Goal: Task Accomplishment & Management: Use online tool/utility

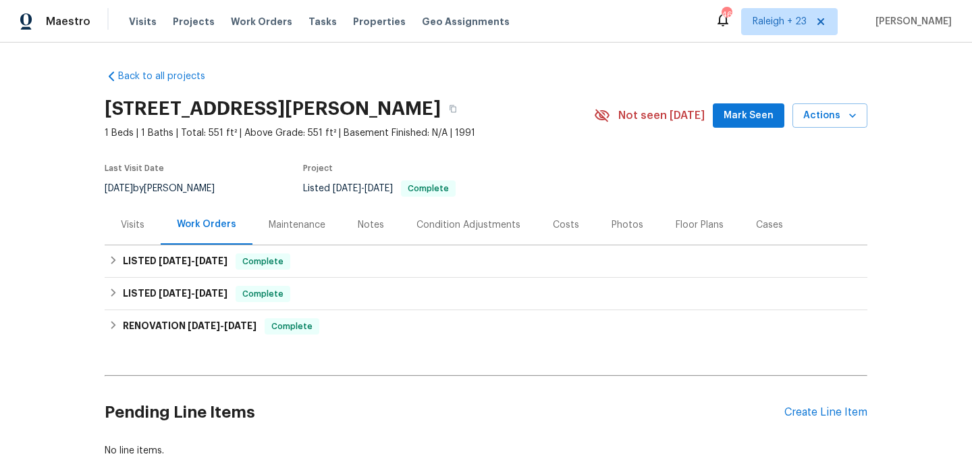
click at [136, 221] on div "Visits" at bounding box center [133, 225] width 24 height 14
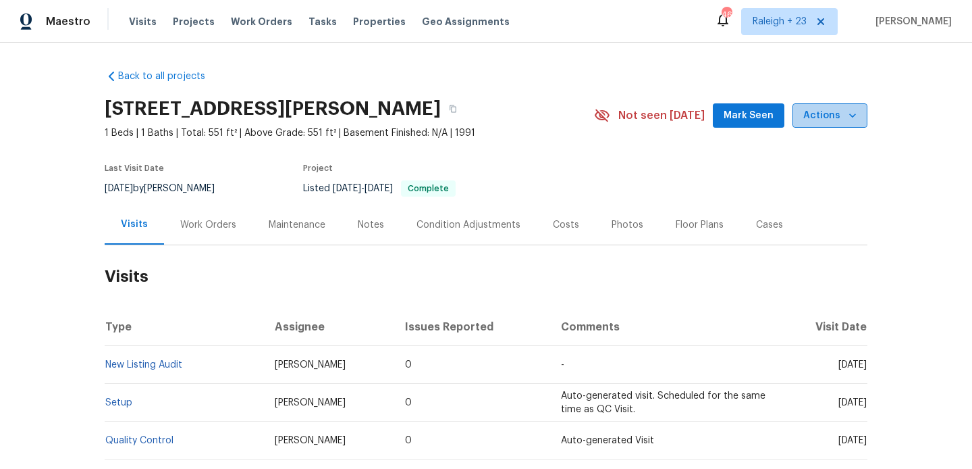
click at [834, 108] on span "Actions" at bounding box center [829, 115] width 53 height 17
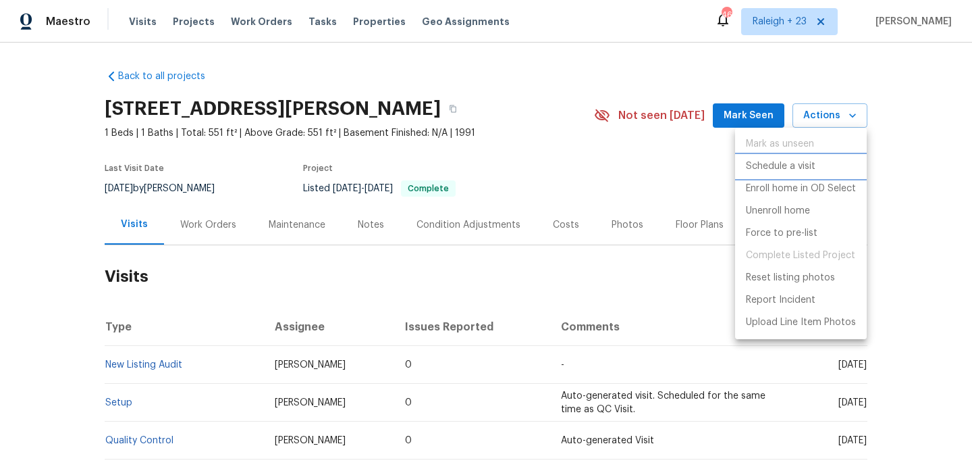
click at [834, 161] on li "Schedule a visit" at bounding box center [801, 166] width 132 height 22
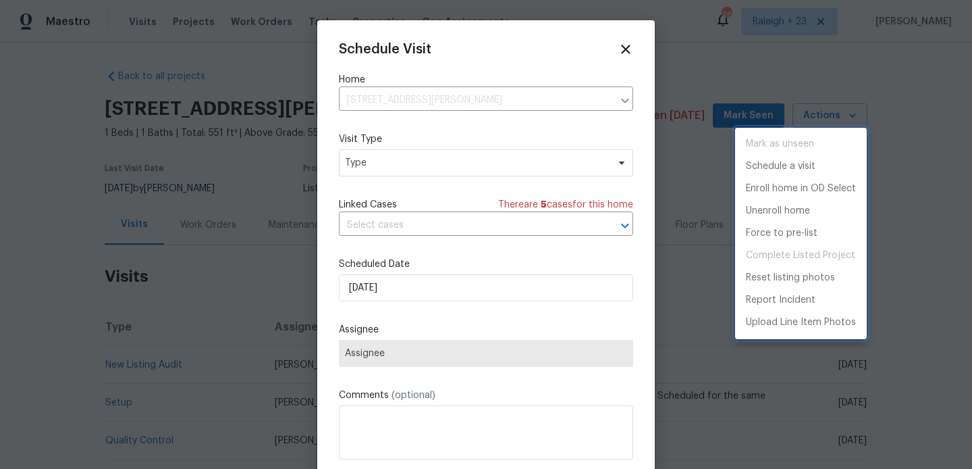
click at [401, 172] on div at bounding box center [486, 234] width 972 height 469
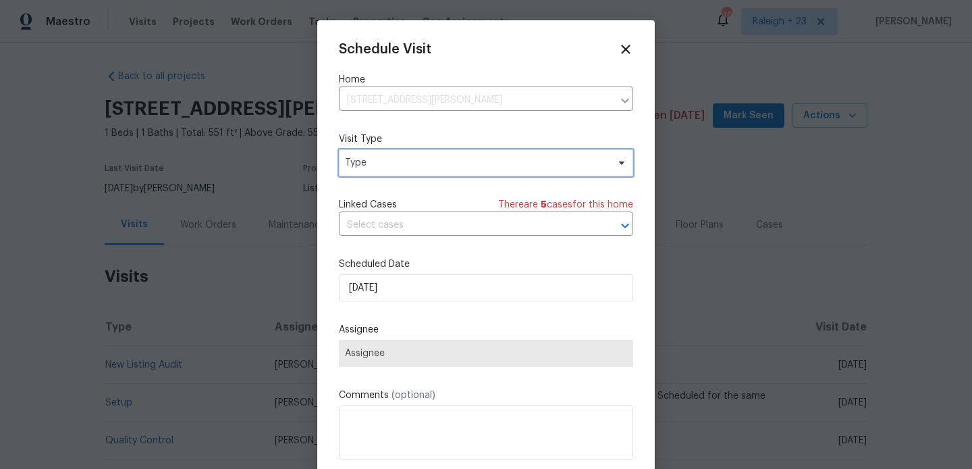
click at [378, 162] on span "Type" at bounding box center [476, 163] width 263 height 14
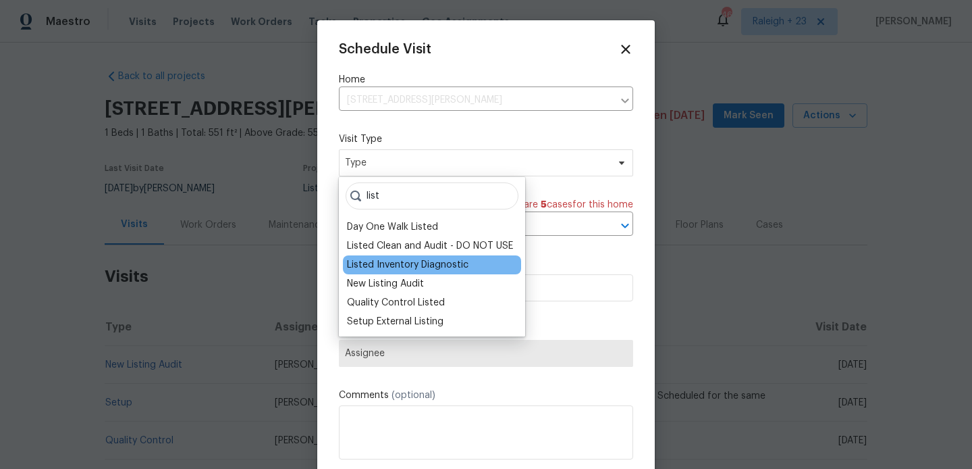
type input "list"
click at [396, 268] on div "Listed Inventory Diagnostic" at bounding box center [408, 265] width 122 height 14
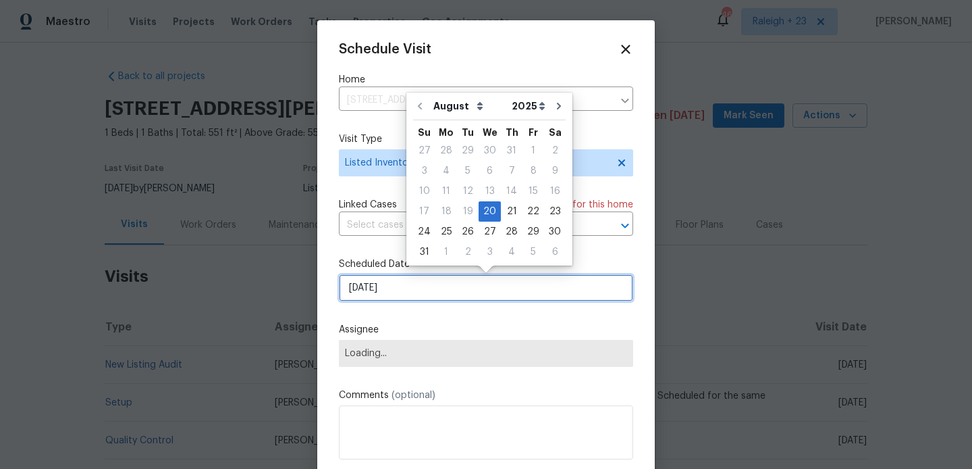
click at [397, 280] on input "[DATE]" at bounding box center [486, 287] width 294 height 27
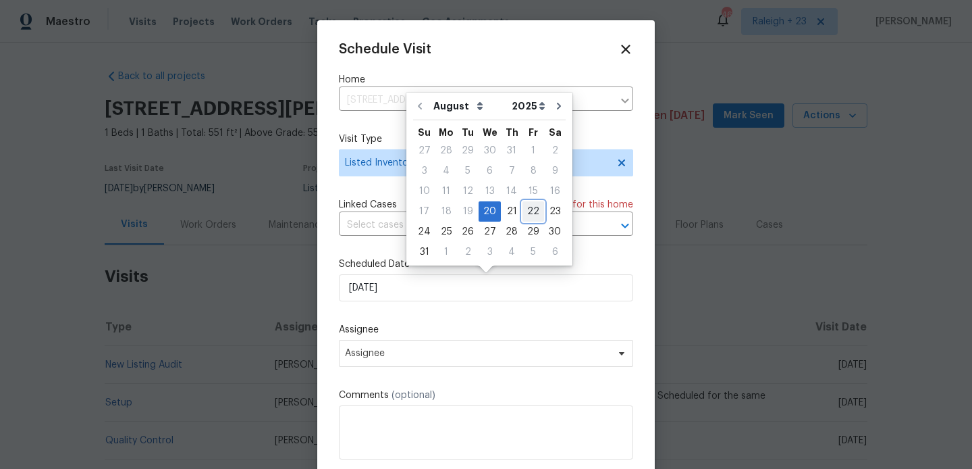
click at [528, 203] on div "22" at bounding box center [534, 211] width 22 height 19
type input "[DATE]"
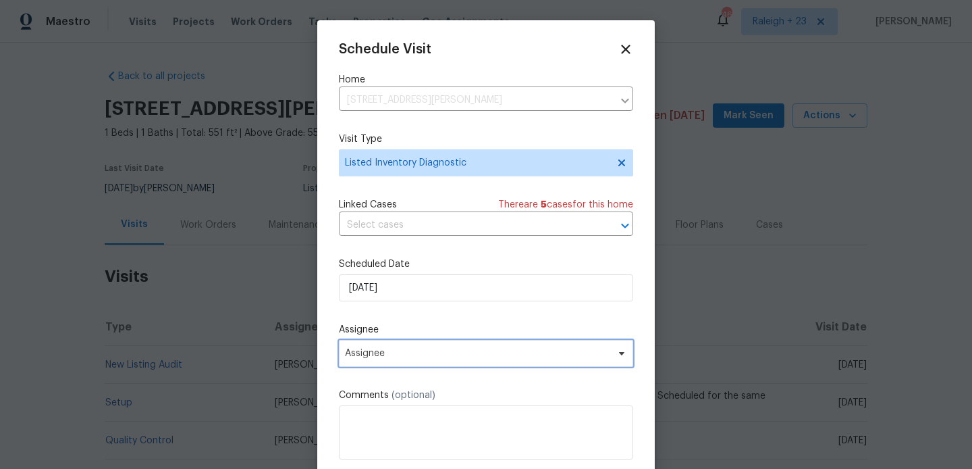
click at [477, 353] on span "Assignee" at bounding box center [477, 353] width 265 height 11
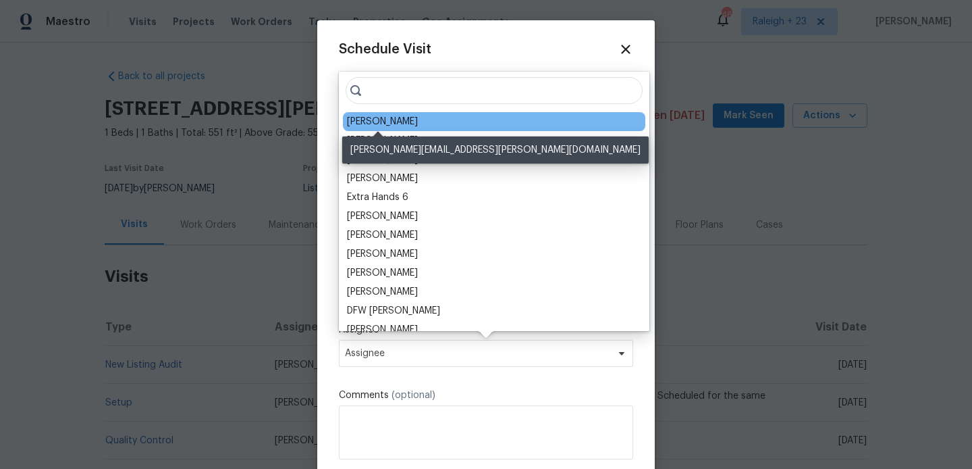
click at [381, 122] on div "[PERSON_NAME]" at bounding box center [382, 122] width 71 height 14
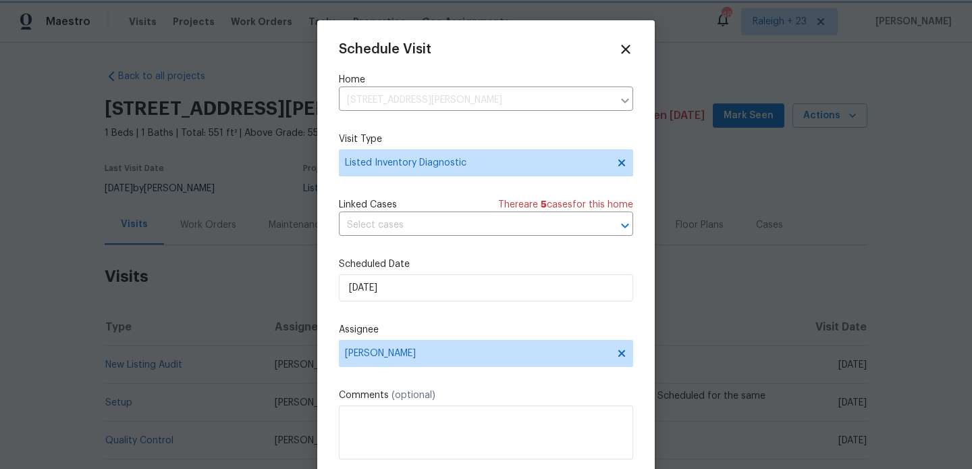
scroll to position [24, 0]
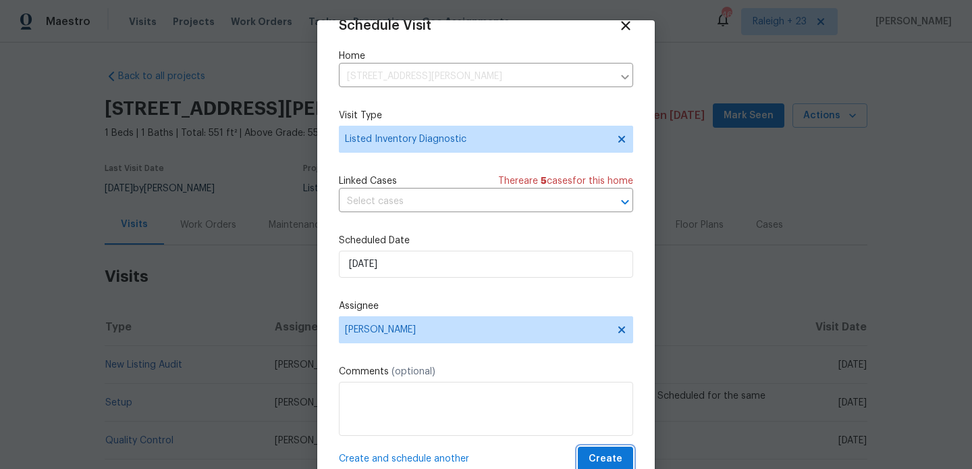
click at [620, 460] on span "Create" at bounding box center [606, 458] width 34 height 17
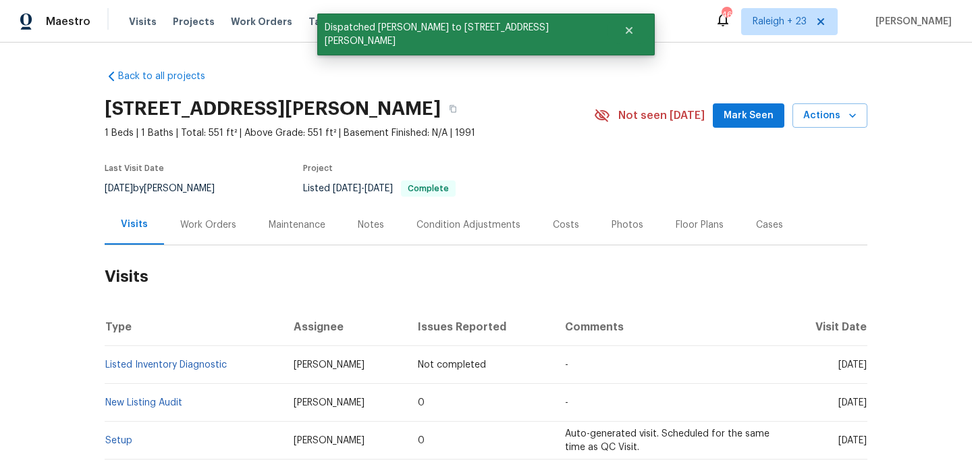
click at [233, 365] on td "Listed Inventory Diagnostic" at bounding box center [194, 365] width 178 height 38
copy link "Listed Inventory Diagnostic"
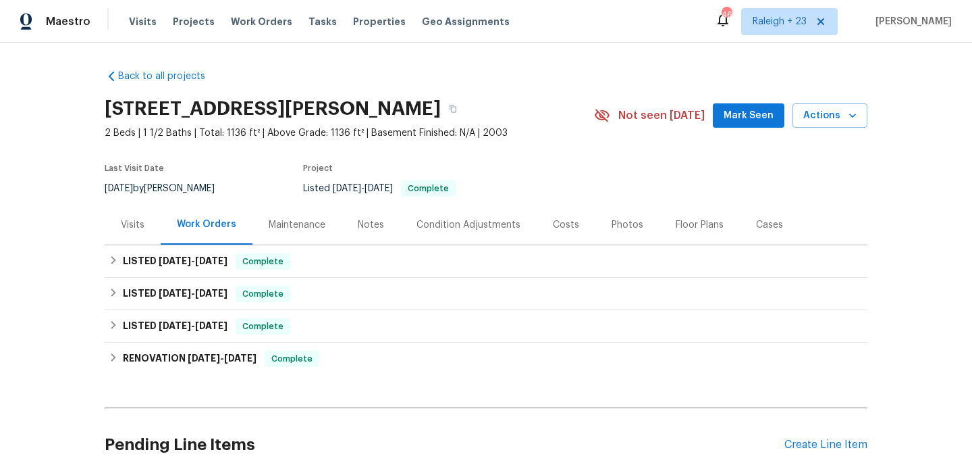
click at [157, 223] on div "Visits" at bounding box center [133, 225] width 56 height 40
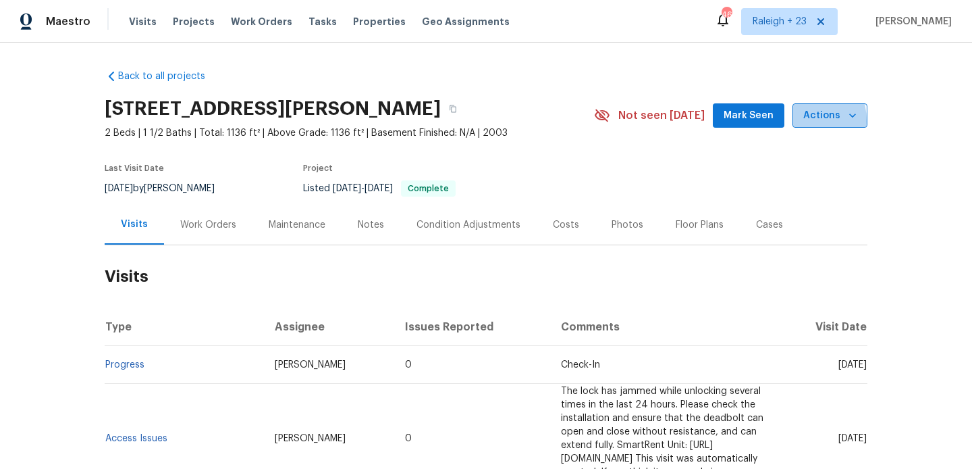
click at [797, 121] on button "Actions" at bounding box center [830, 115] width 75 height 25
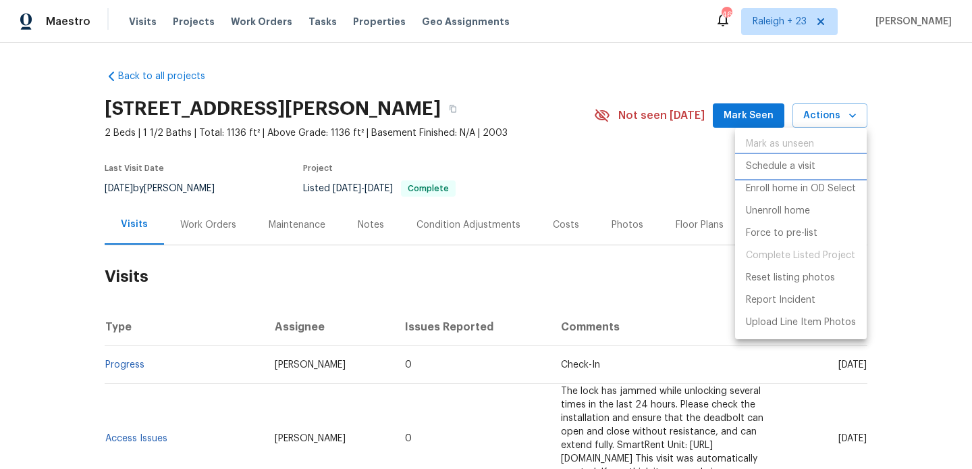
click at [826, 167] on li "Schedule a visit" at bounding box center [801, 166] width 132 height 22
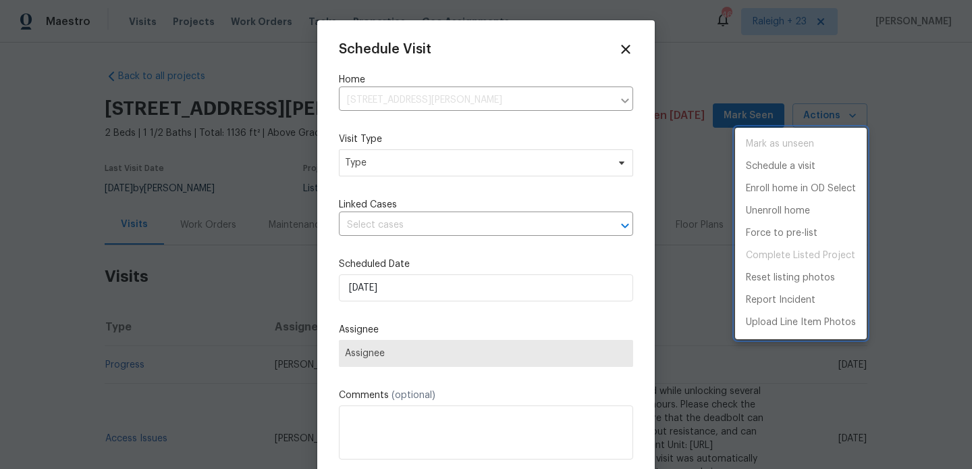
click at [373, 170] on div at bounding box center [486, 234] width 972 height 469
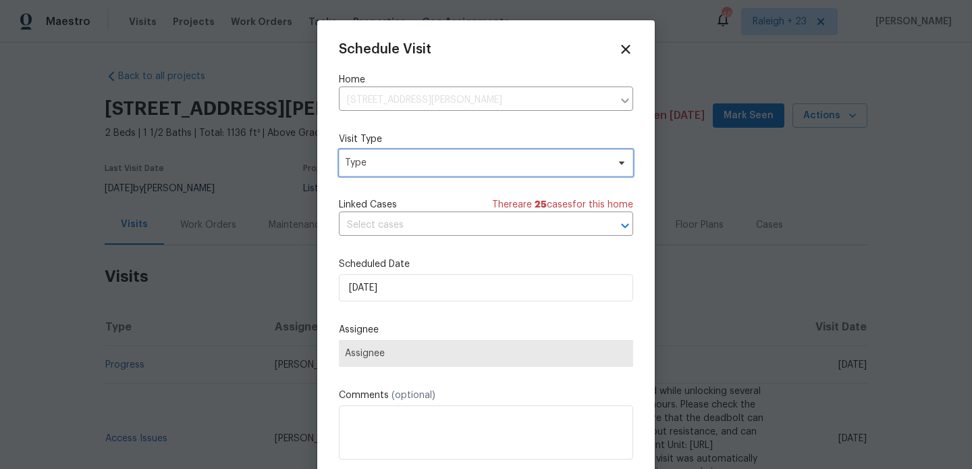
click at [363, 167] on span "Type" at bounding box center [476, 163] width 263 height 14
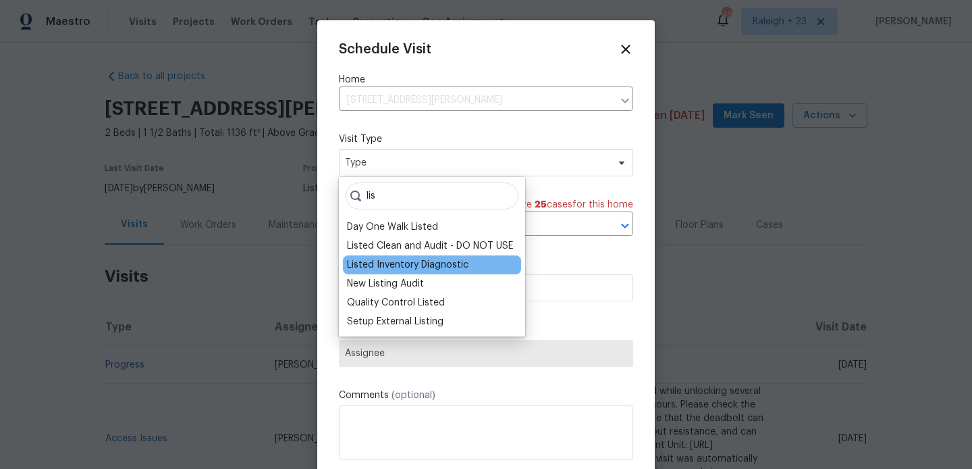
type input "lis"
click at [377, 260] on div "Listed Inventory Diagnostic" at bounding box center [408, 265] width 122 height 14
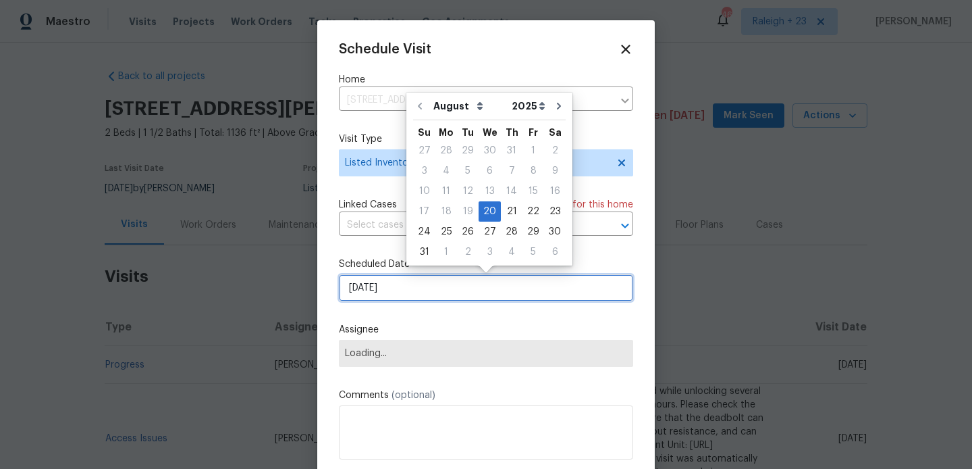
click at [398, 282] on input "[DATE]" at bounding box center [486, 287] width 294 height 27
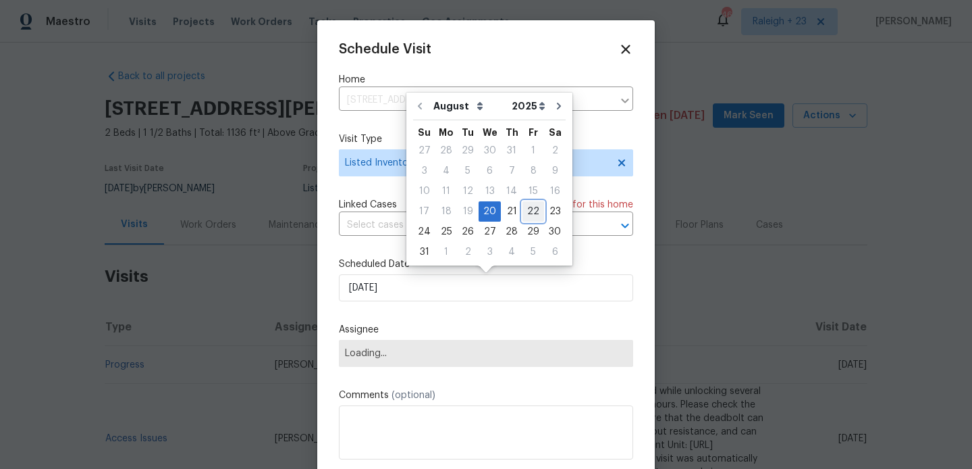
click at [532, 214] on div "22" at bounding box center [534, 211] width 22 height 19
type input "[DATE]"
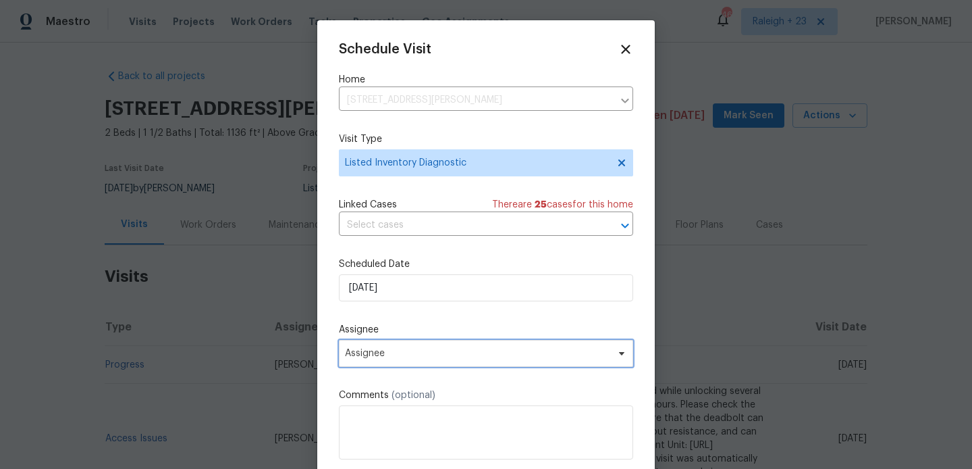
click at [484, 356] on span "Assignee" at bounding box center [477, 353] width 265 height 11
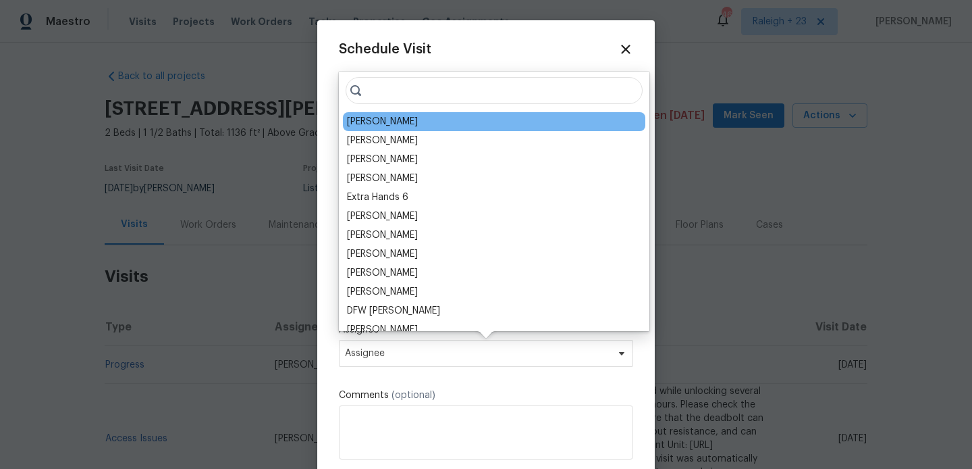
click at [398, 120] on div "[PERSON_NAME]" at bounding box center [382, 122] width 71 height 14
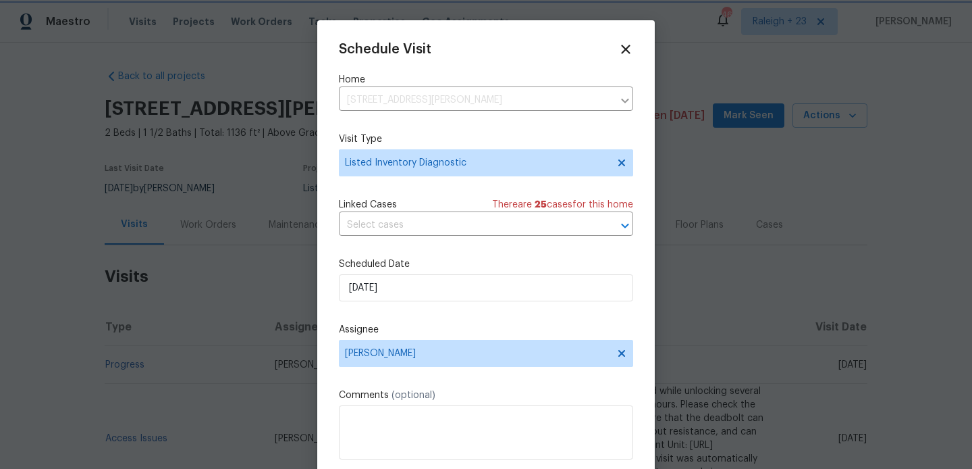
scroll to position [24, 0]
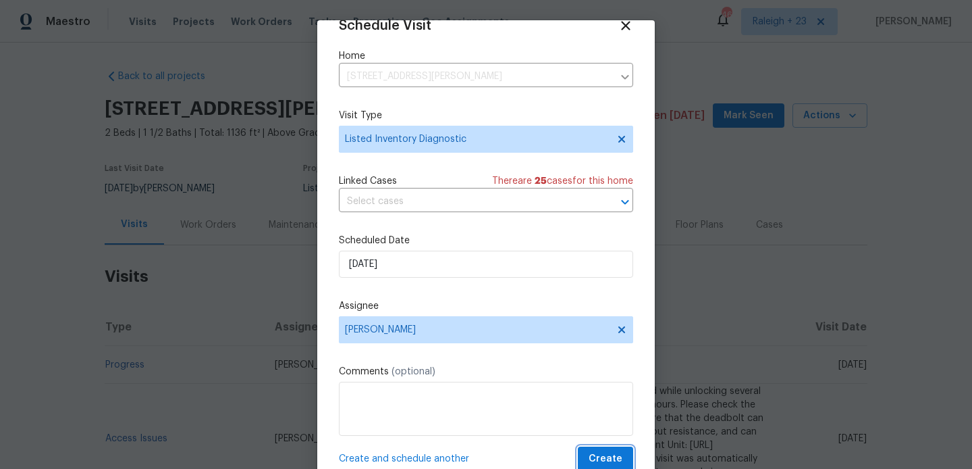
click at [610, 462] on span "Create" at bounding box center [606, 458] width 34 height 17
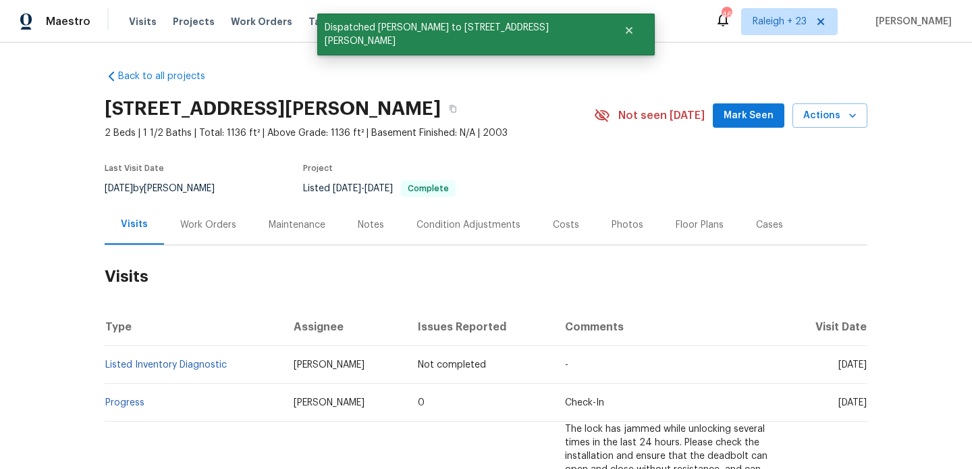
click at [237, 359] on td "Listed Inventory Diagnostic" at bounding box center [194, 365] width 178 height 38
copy link "Listed Inventory Diagnostic"
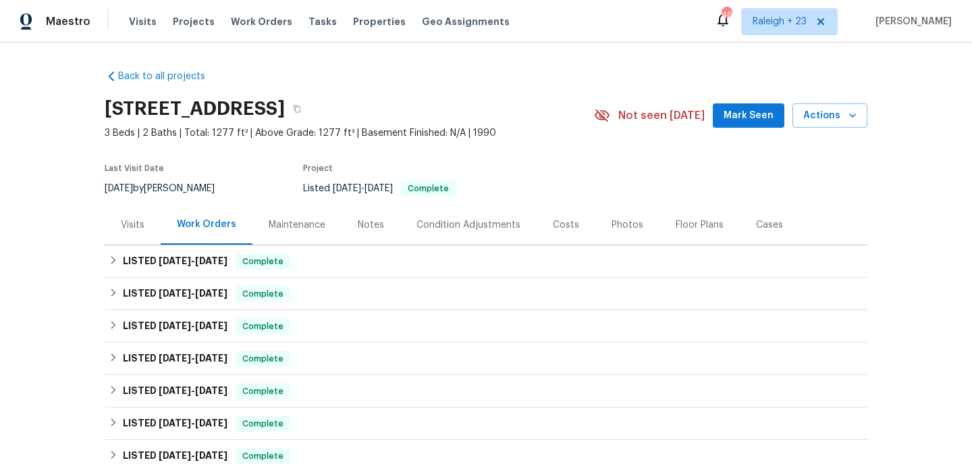
click at [125, 237] on div "Visits" at bounding box center [133, 225] width 56 height 40
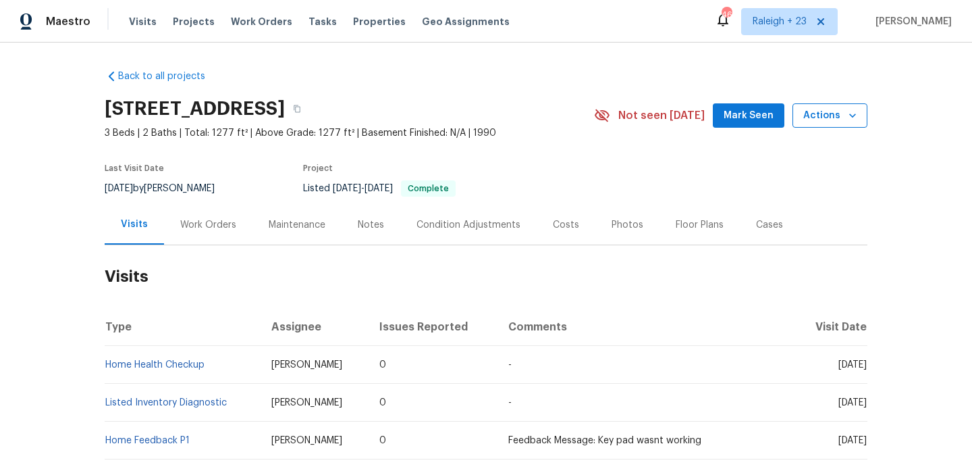
click at [838, 122] on span "Actions" at bounding box center [829, 115] width 53 height 17
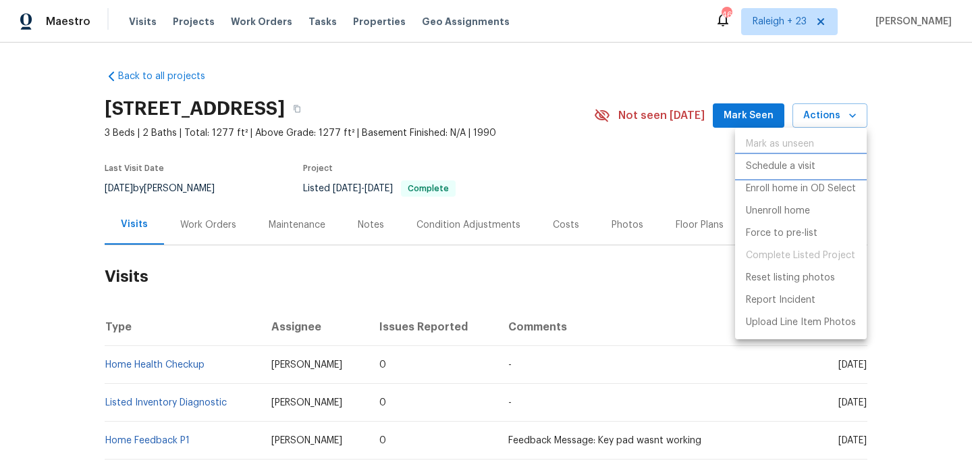
click at [801, 169] on p "Schedule a visit" at bounding box center [781, 166] width 70 height 14
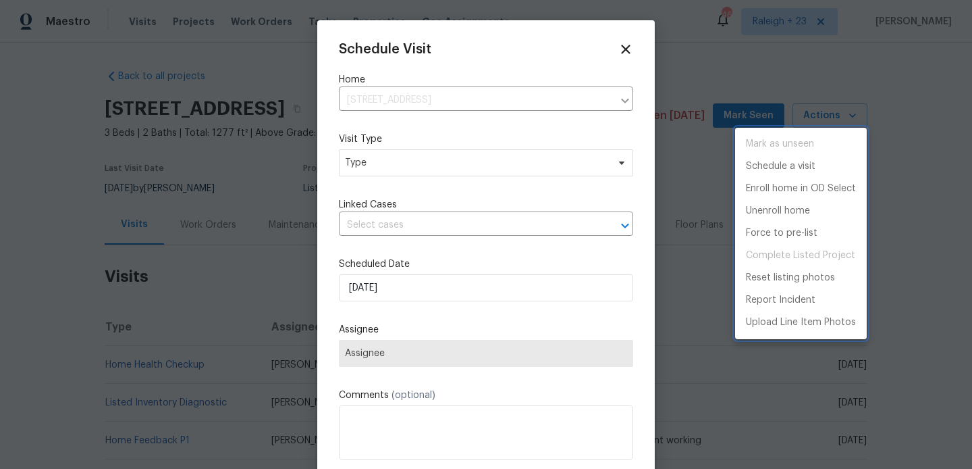
click at [388, 166] on div at bounding box center [486, 234] width 972 height 469
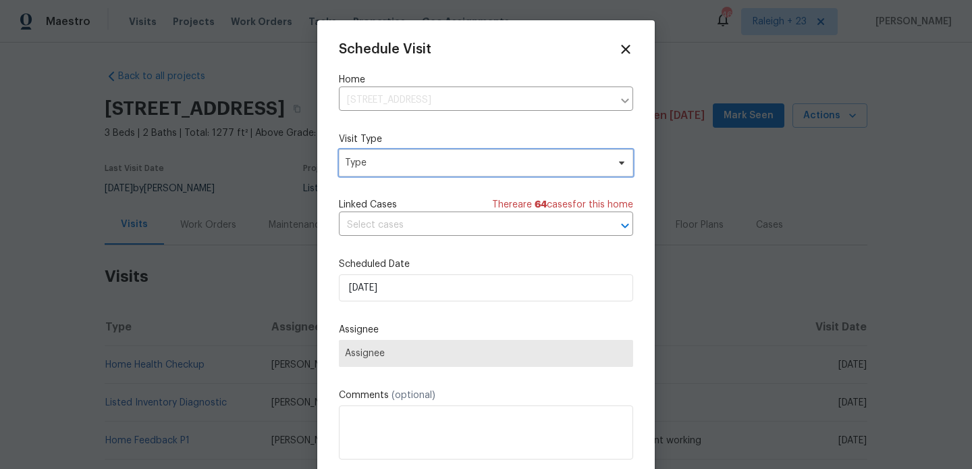
click at [368, 161] on span "Type" at bounding box center [476, 163] width 263 height 14
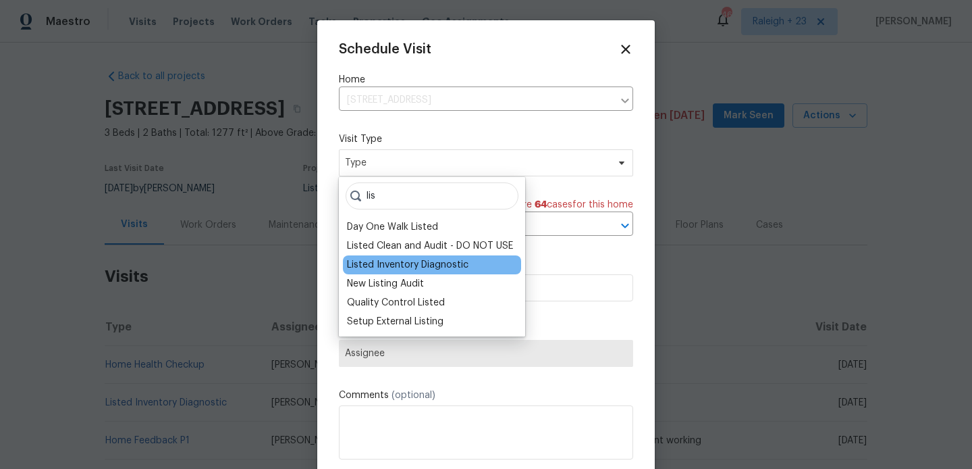
type input "lis"
click at [381, 262] on div "Listed Inventory Diagnostic" at bounding box center [408, 265] width 122 height 14
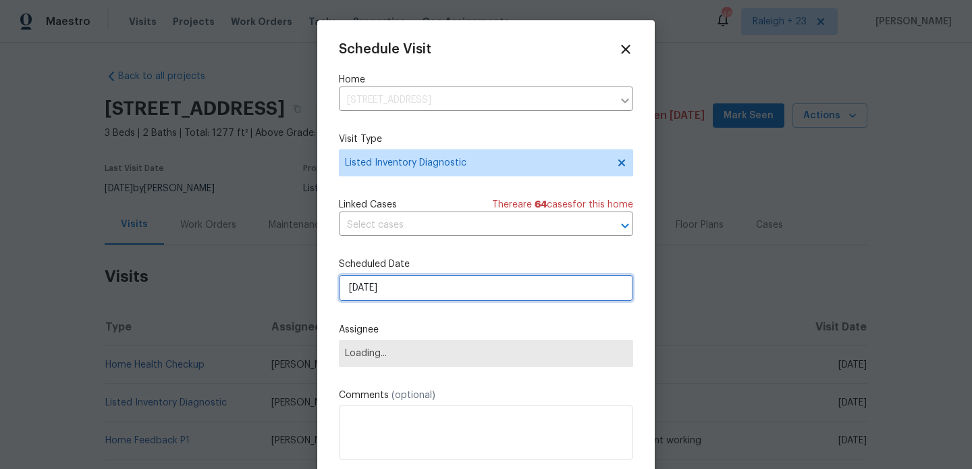
click at [383, 283] on input "[DATE]" at bounding box center [486, 287] width 294 height 27
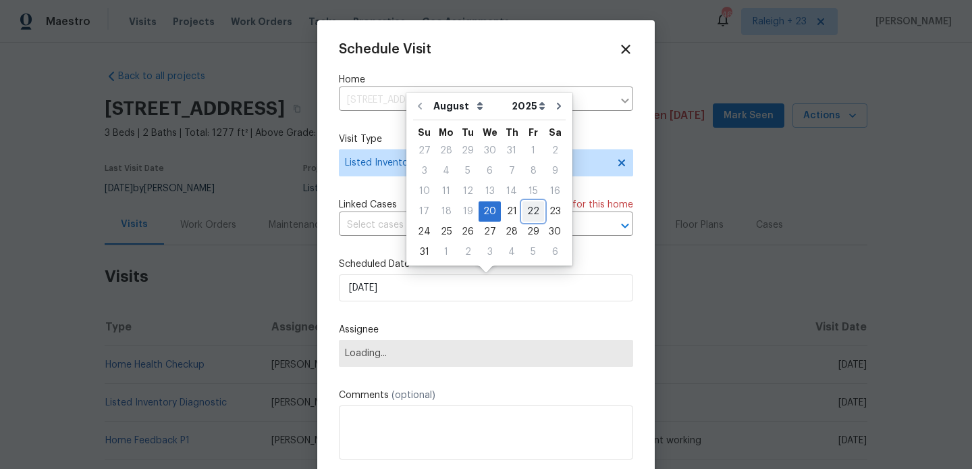
click at [527, 216] on div "22" at bounding box center [534, 211] width 22 height 19
type input "[DATE]"
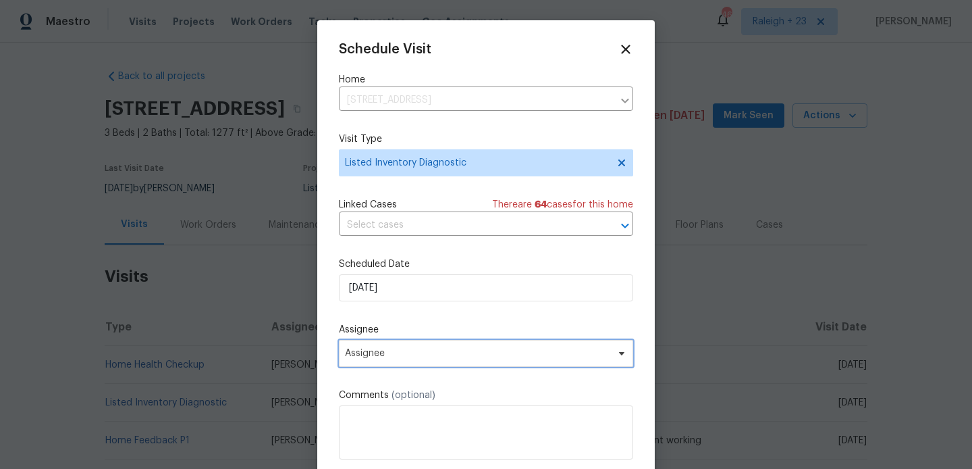
click at [452, 346] on span "Assignee" at bounding box center [486, 353] width 294 height 27
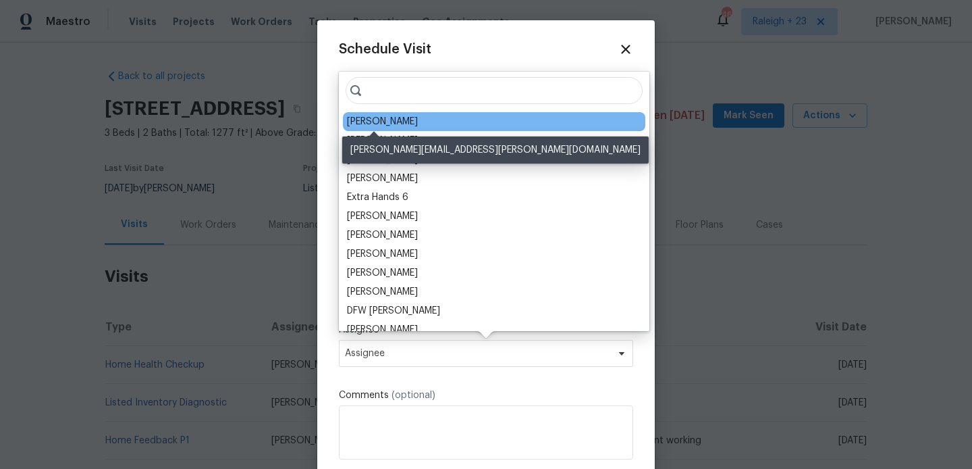
click at [384, 120] on div "Ryan Carder" at bounding box center [382, 122] width 71 height 14
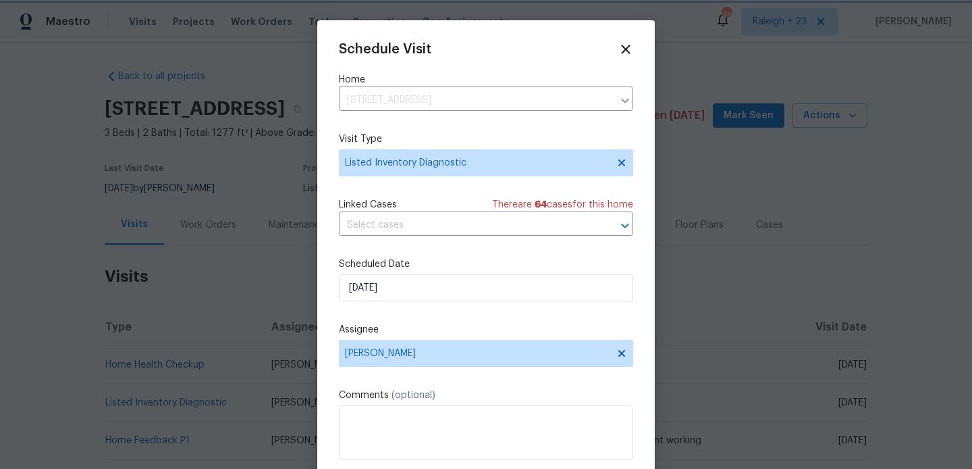
scroll to position [24, 0]
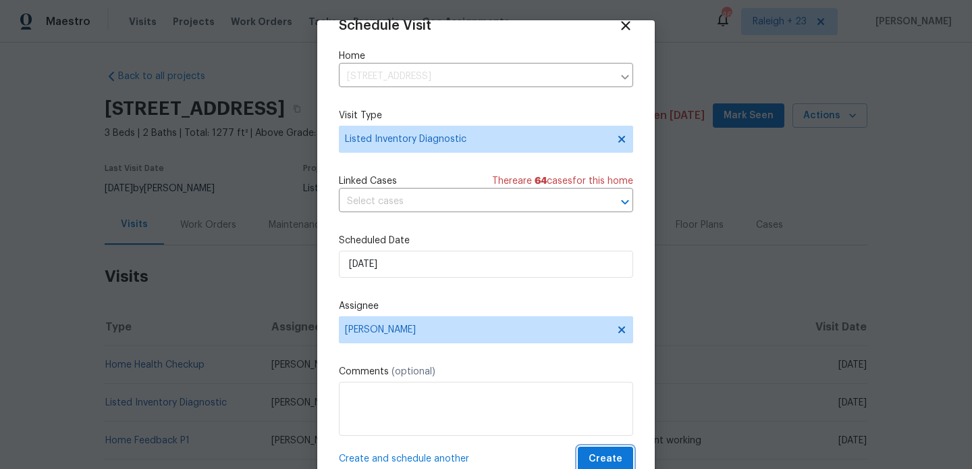
click at [608, 458] on span "Create" at bounding box center [606, 458] width 34 height 17
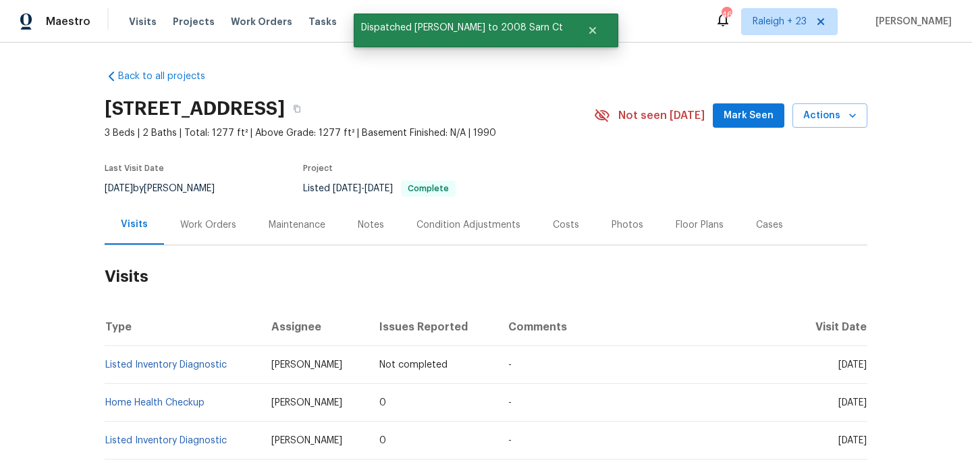
click at [232, 371] on td "Listed Inventory Diagnostic" at bounding box center [183, 365] width 156 height 38
copy link "Listed Inventory Diagnostic"
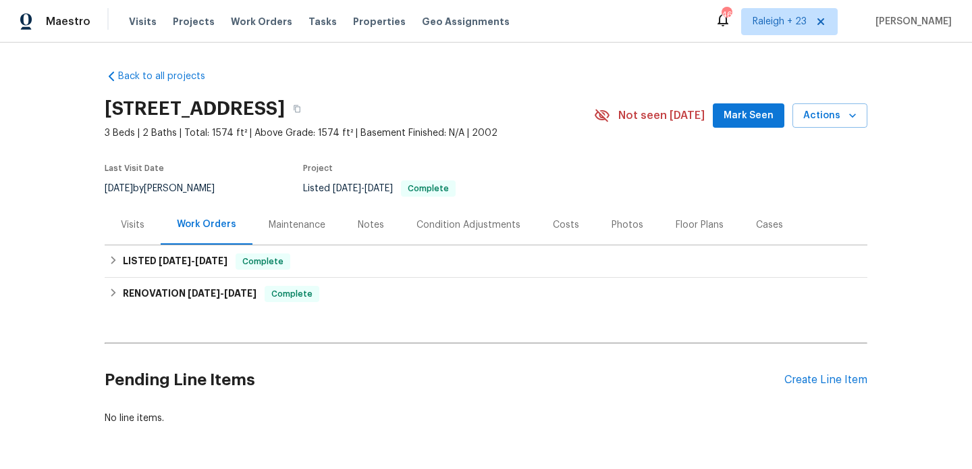
click at [101, 245] on div "Back to all projects 800 Morningside Dr, Rock Hill, SC 29730 3 Beds | 2 Baths |…" at bounding box center [486, 256] width 972 height 426
click at [141, 227] on div "Visits" at bounding box center [133, 225] width 24 height 14
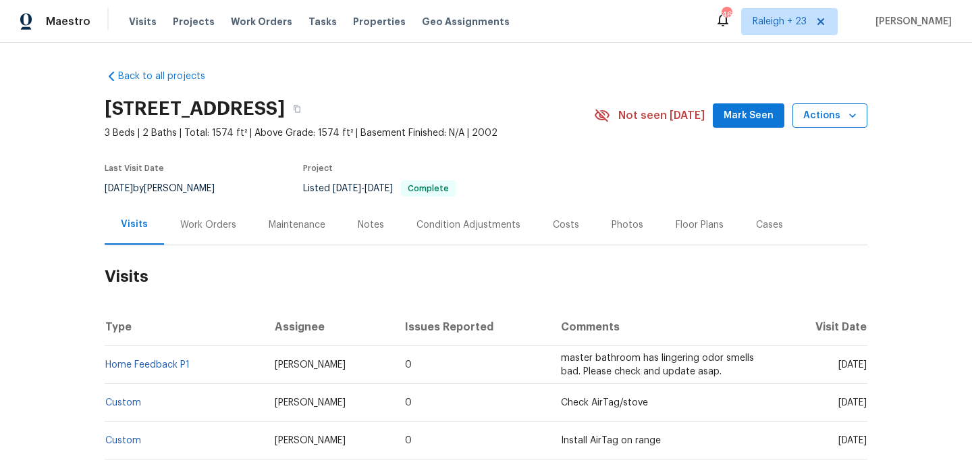
click at [814, 118] on span "Actions" at bounding box center [829, 115] width 53 height 17
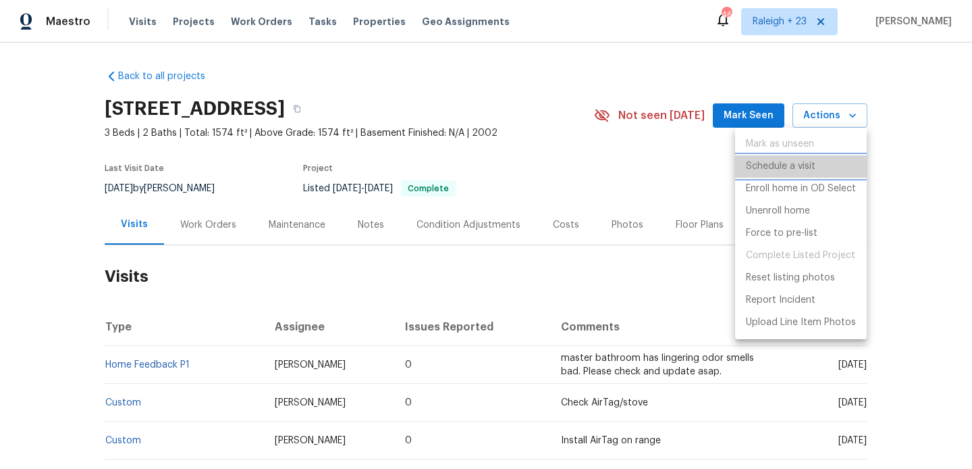
click at [814, 169] on p "Schedule a visit" at bounding box center [781, 166] width 70 height 14
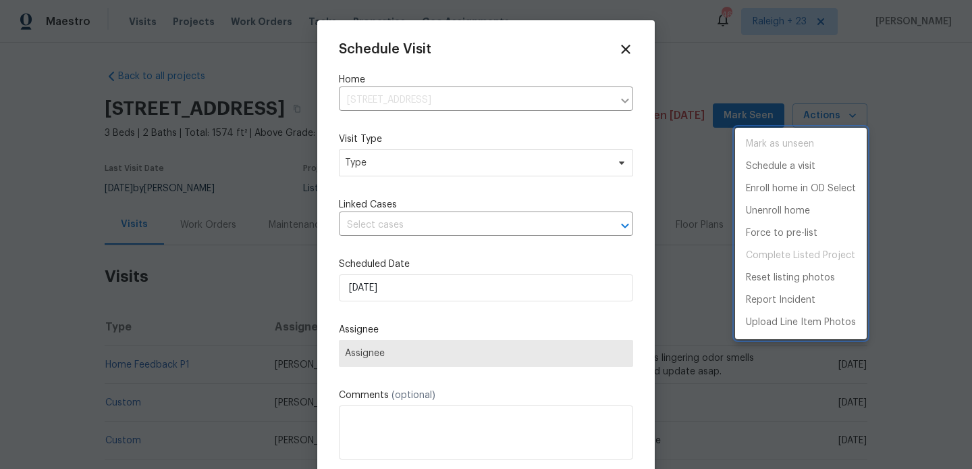
click at [378, 178] on div at bounding box center [486, 234] width 972 height 469
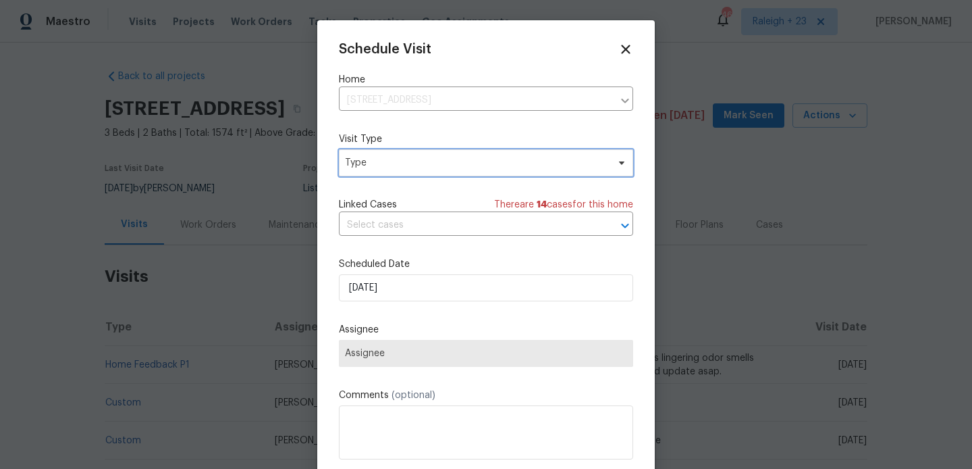
click at [359, 157] on span "Type" at bounding box center [476, 163] width 263 height 14
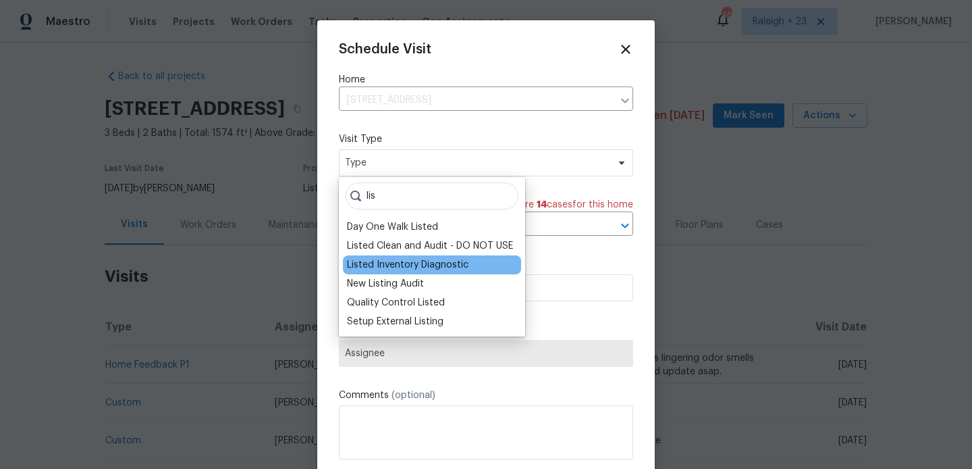
type input "lis"
click at [369, 257] on div "Listed Inventory Diagnostic" at bounding box center [432, 264] width 178 height 19
click at [371, 262] on div "Listed Inventory Diagnostic" at bounding box center [408, 265] width 122 height 14
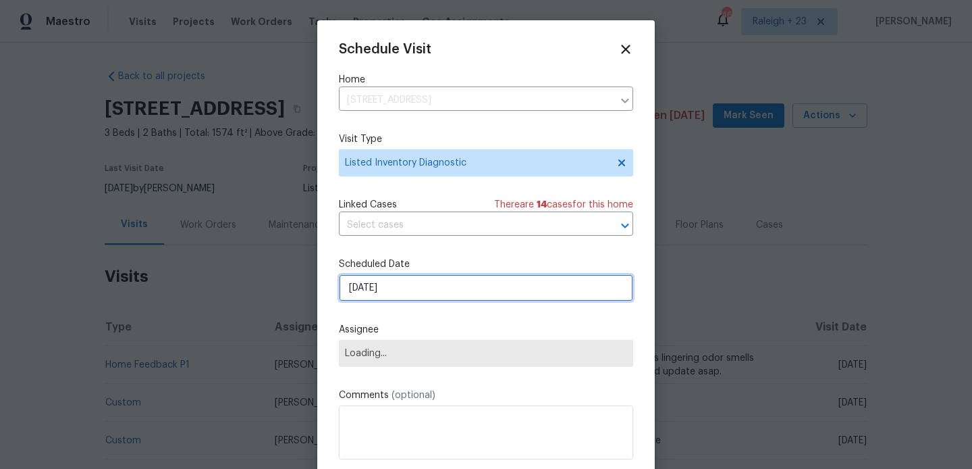
click at [402, 282] on input "[DATE]" at bounding box center [486, 287] width 294 height 27
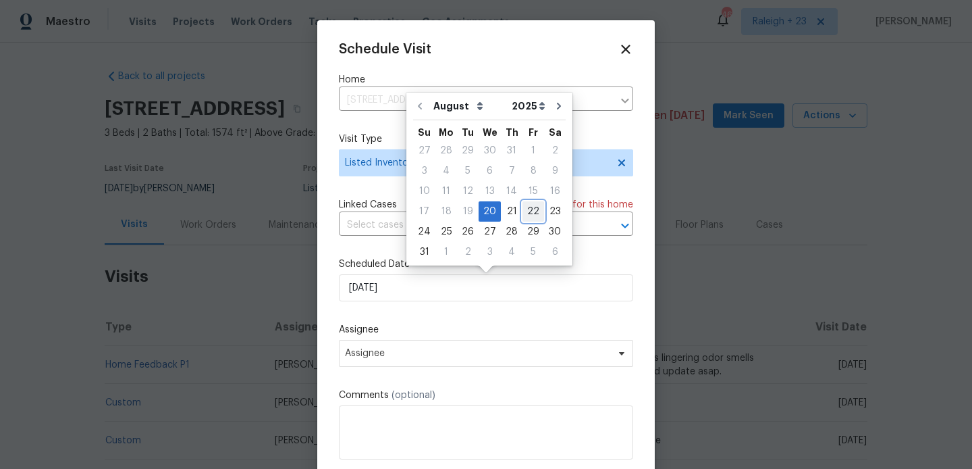
click at [529, 209] on div "22" at bounding box center [534, 211] width 22 height 19
type input "[DATE]"
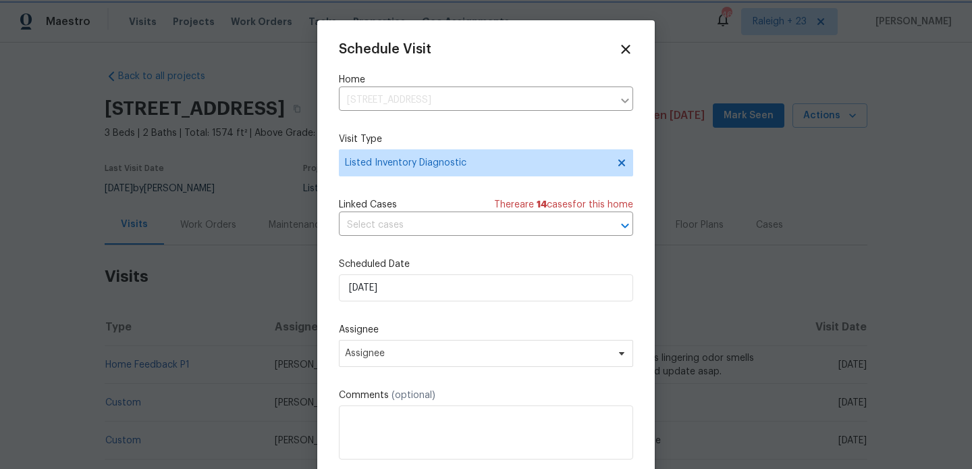
scroll to position [24, 0]
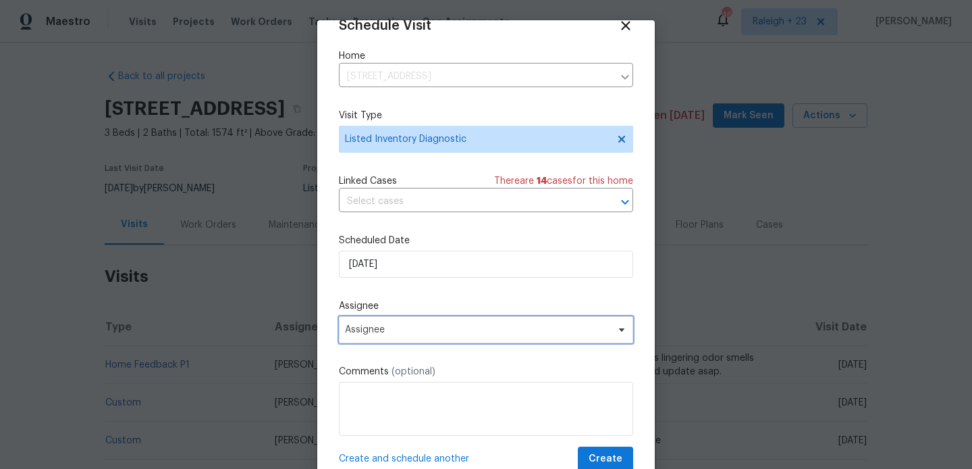
click at [467, 329] on span "Assignee" at bounding box center [477, 329] width 265 height 11
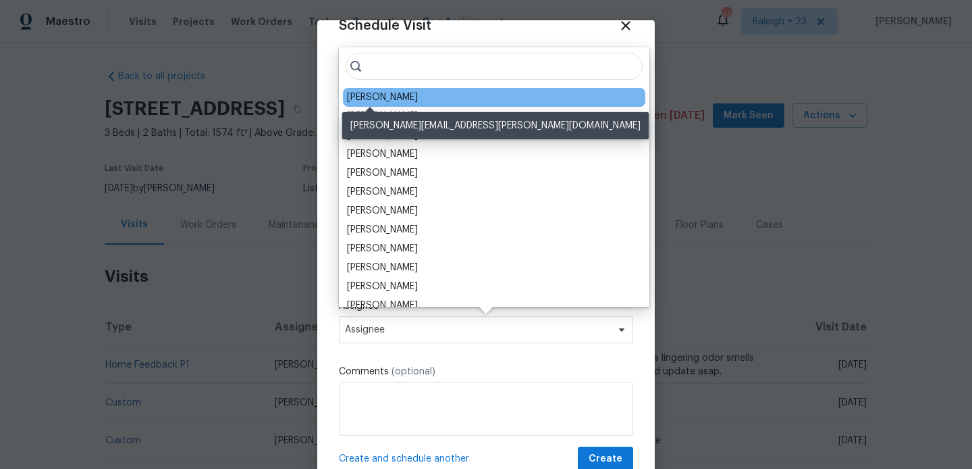
click at [365, 95] on div "[PERSON_NAME]" at bounding box center [382, 97] width 71 height 14
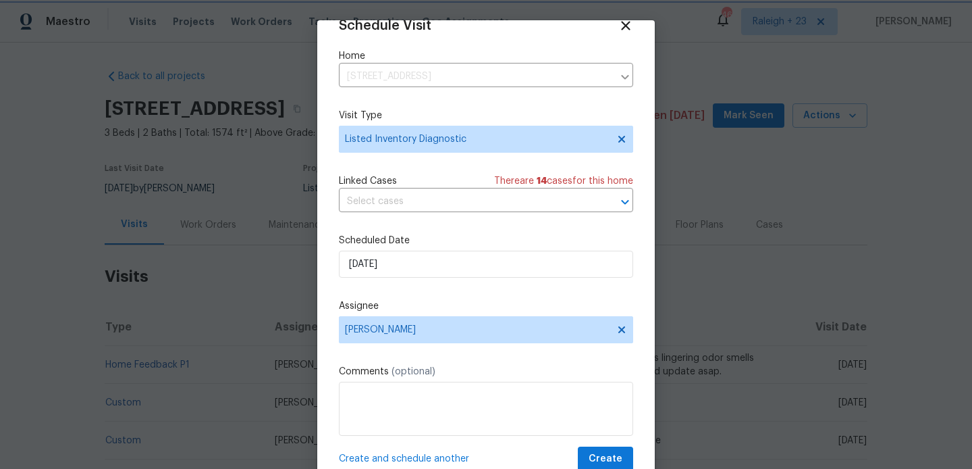
scroll to position [45, 0]
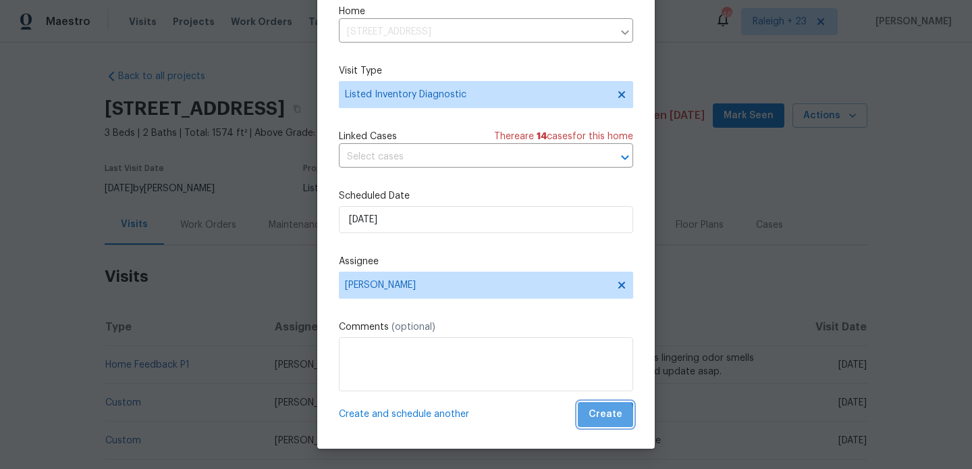
click at [602, 417] on span "Create" at bounding box center [606, 414] width 34 height 17
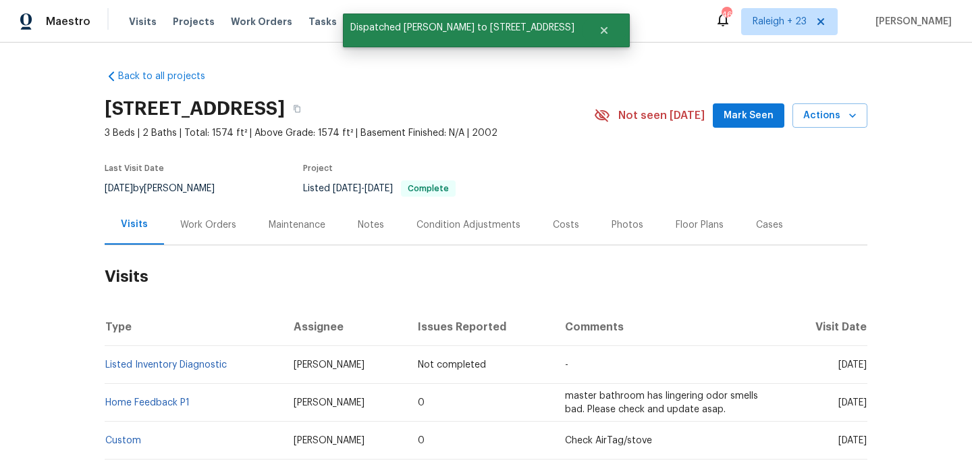
scroll to position [0, 0]
click at [236, 366] on td "Listed Inventory Diagnostic" at bounding box center [194, 365] width 178 height 38
copy link "Listed Inventory Diagnostic"
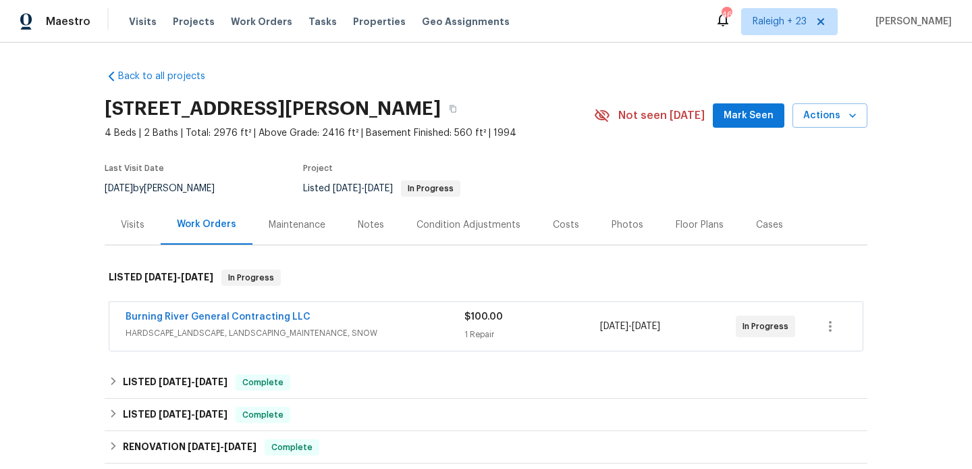
click at [142, 218] on div "Visits" at bounding box center [133, 225] width 24 height 14
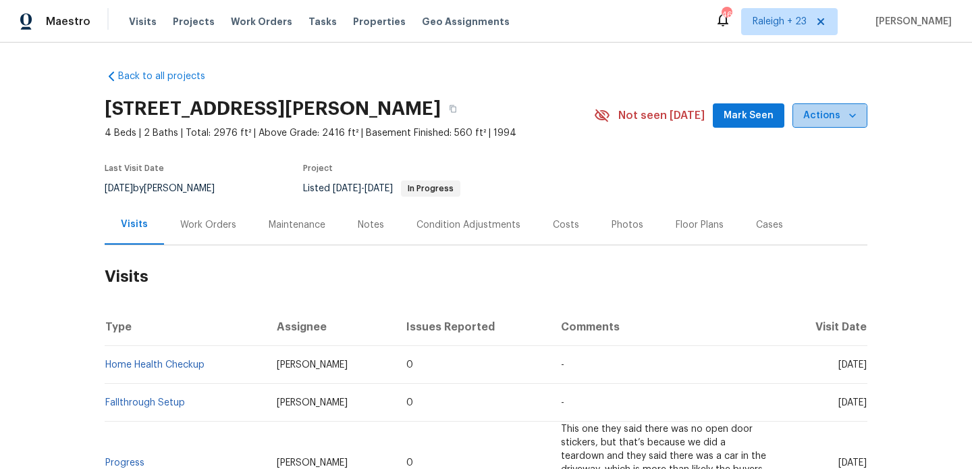
click at [824, 124] on button "Actions" at bounding box center [830, 115] width 75 height 25
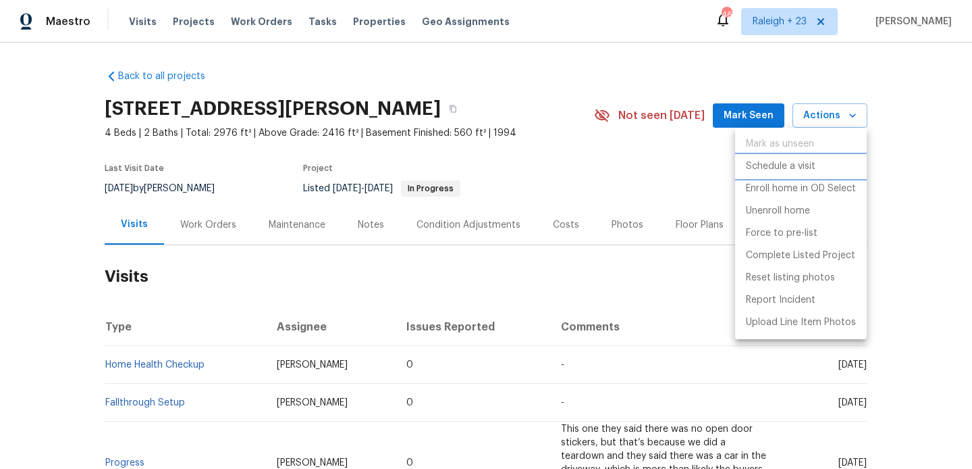
click at [824, 161] on li "Schedule a visit" at bounding box center [801, 166] width 132 height 22
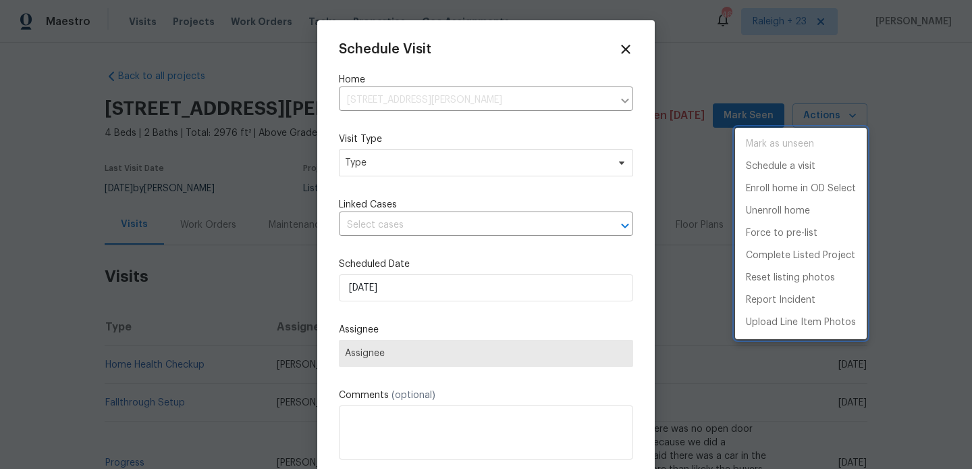
click at [390, 139] on div at bounding box center [486, 234] width 972 height 469
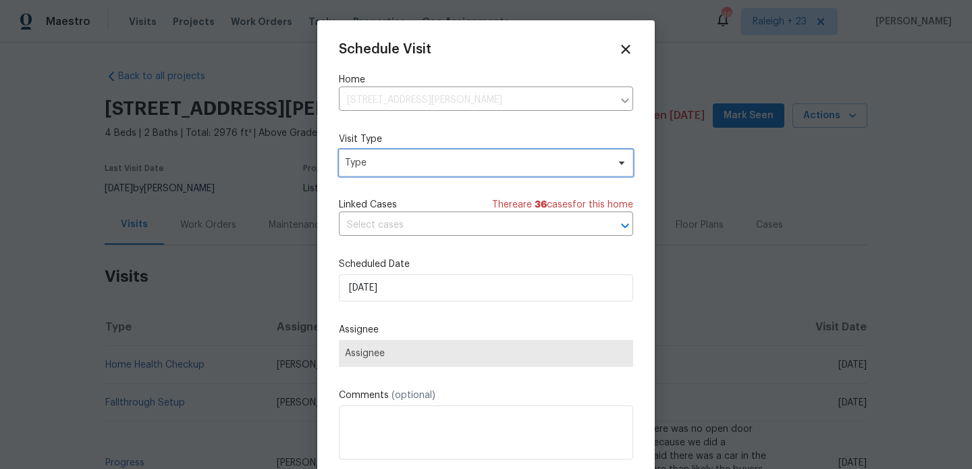
click at [390, 166] on span "Type" at bounding box center [476, 163] width 263 height 14
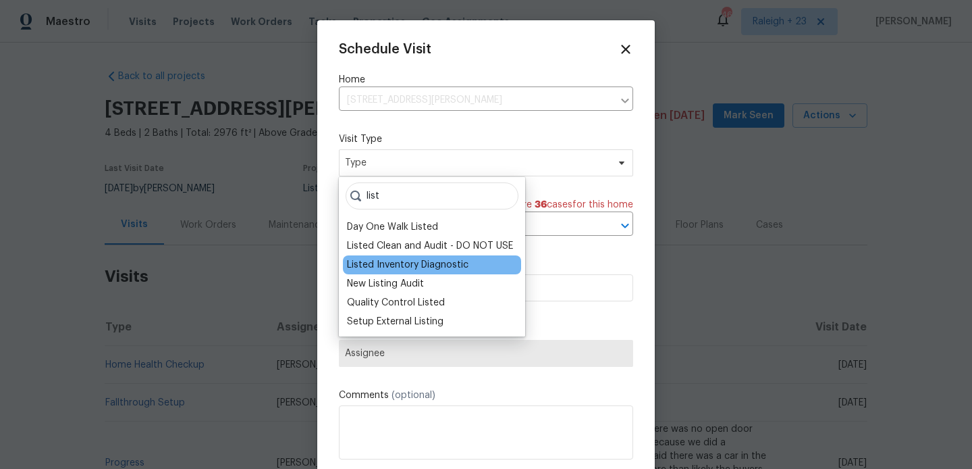
type input "list"
click at [398, 258] on div "Listed Inventory Diagnostic" at bounding box center [408, 265] width 122 height 14
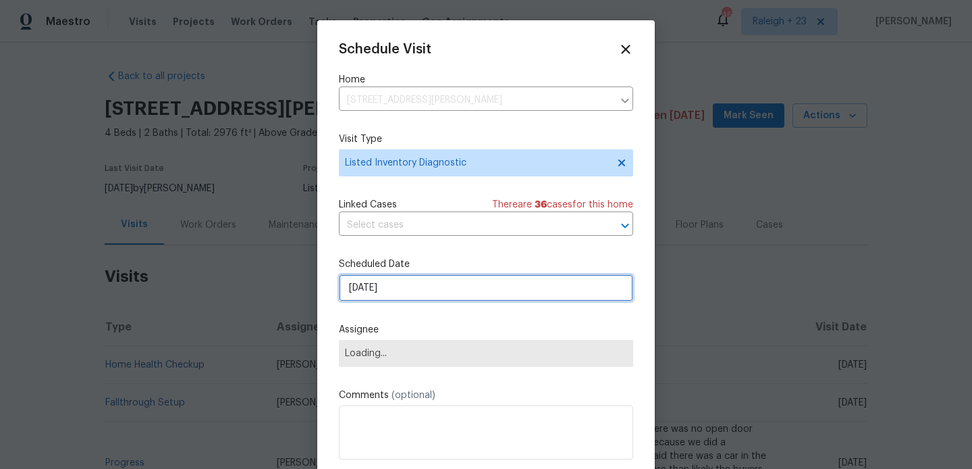
click at [398, 287] on input "[DATE]" at bounding box center [486, 287] width 294 height 27
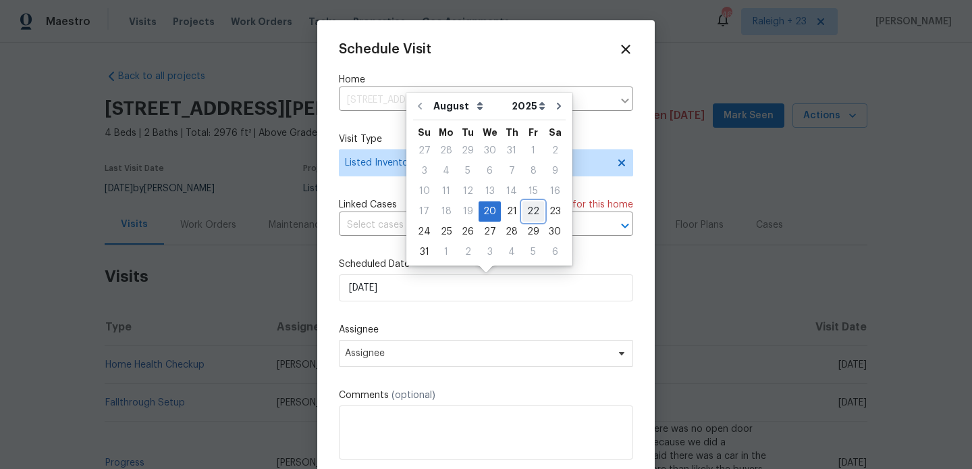
click at [523, 217] on div "22" at bounding box center [534, 211] width 22 height 19
type input "[DATE]"
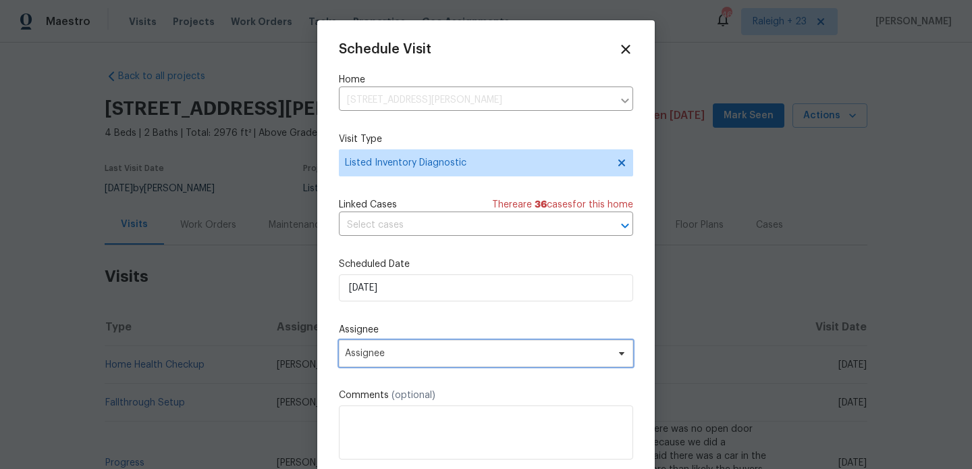
click at [466, 356] on span "Assignee" at bounding box center [477, 353] width 265 height 11
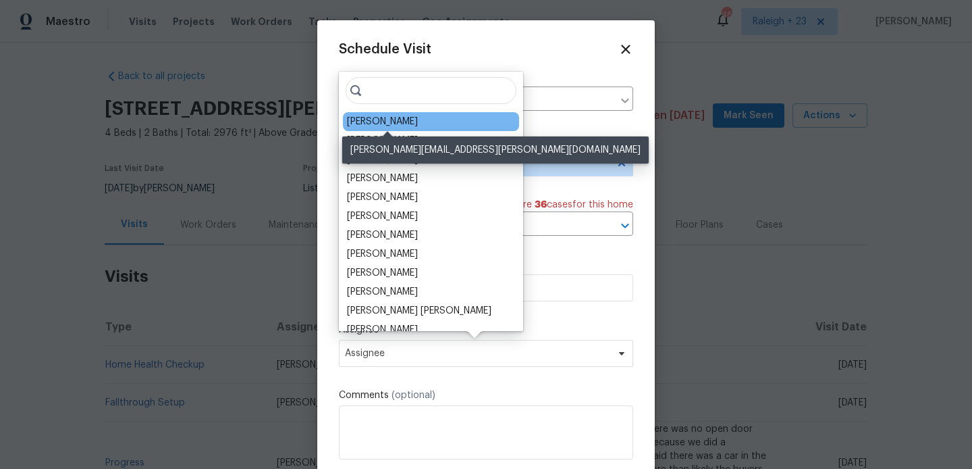
click at [402, 127] on div "[PERSON_NAME]" at bounding box center [382, 122] width 71 height 14
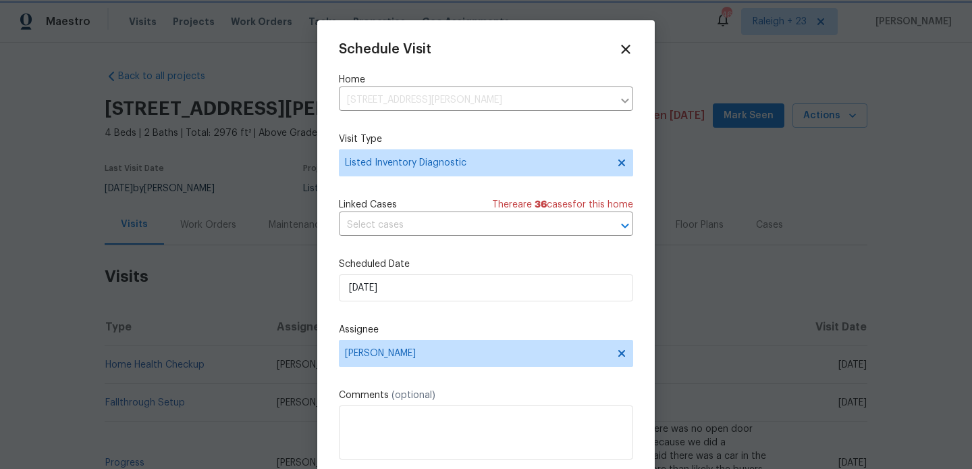
scroll to position [24, 0]
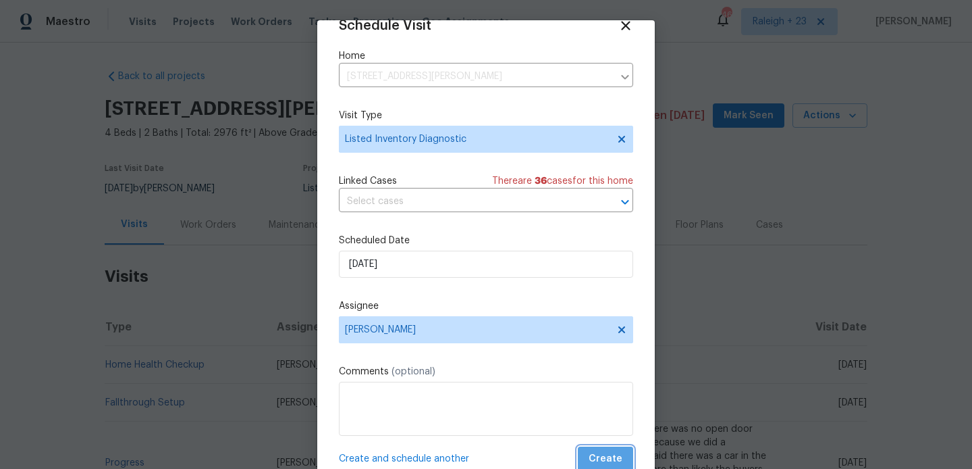
click at [608, 451] on span "Create" at bounding box center [606, 458] width 34 height 17
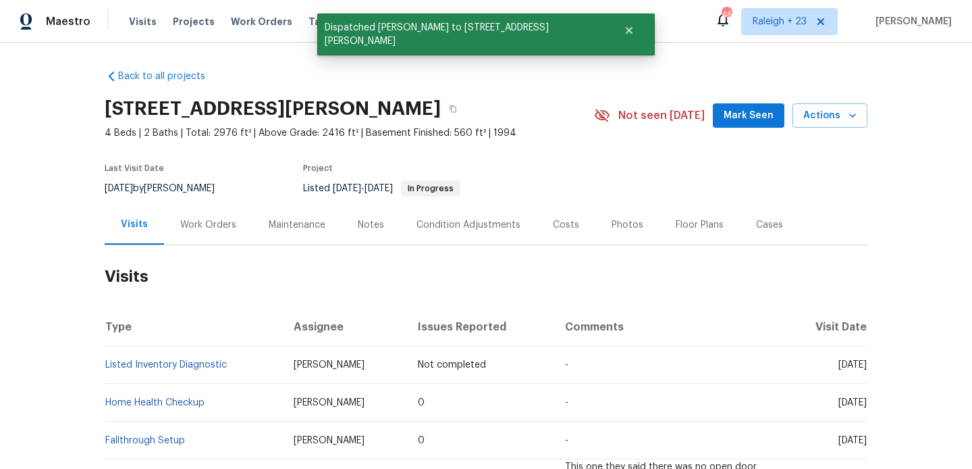
click at [255, 366] on td "Listed Inventory Diagnostic" at bounding box center [194, 365] width 178 height 38
copy link "Listed Inventory Diagnostic"
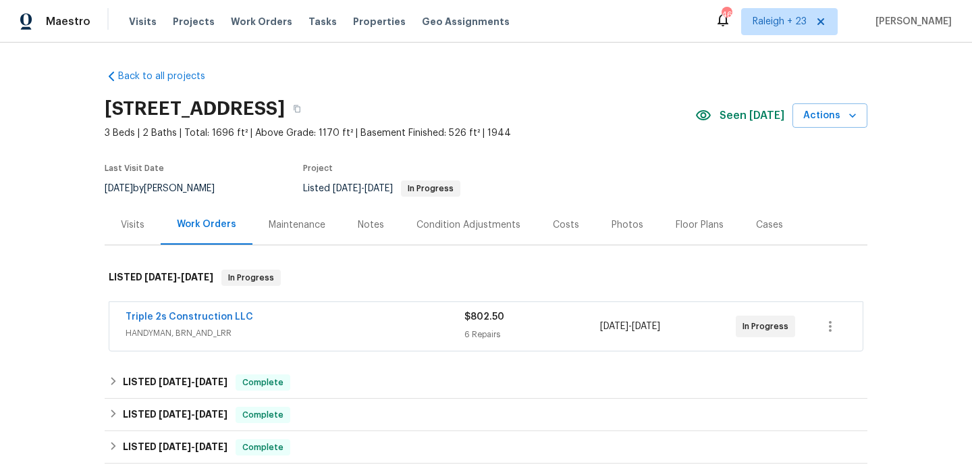
click at [143, 235] on div "Visits" at bounding box center [133, 225] width 56 height 40
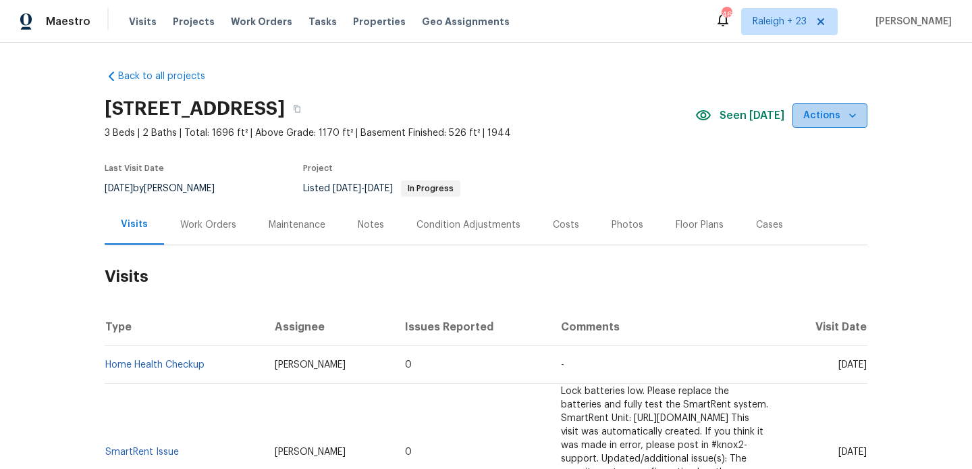
click at [837, 120] on span "Actions" at bounding box center [829, 115] width 53 height 17
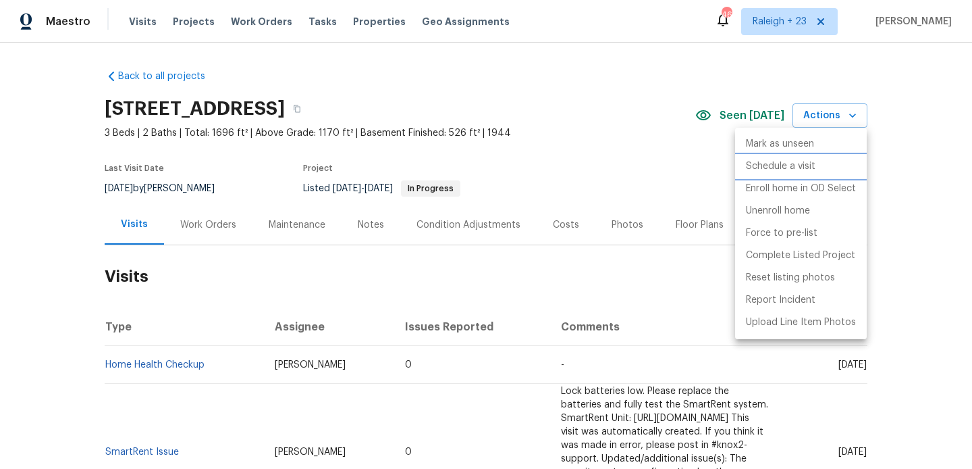
click at [832, 164] on li "Schedule a visit" at bounding box center [801, 166] width 132 height 22
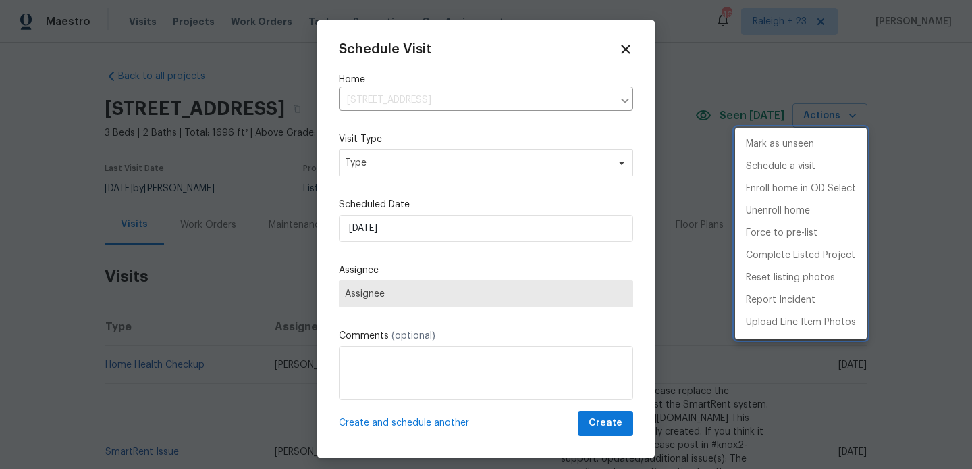
click at [372, 161] on div at bounding box center [486, 234] width 972 height 469
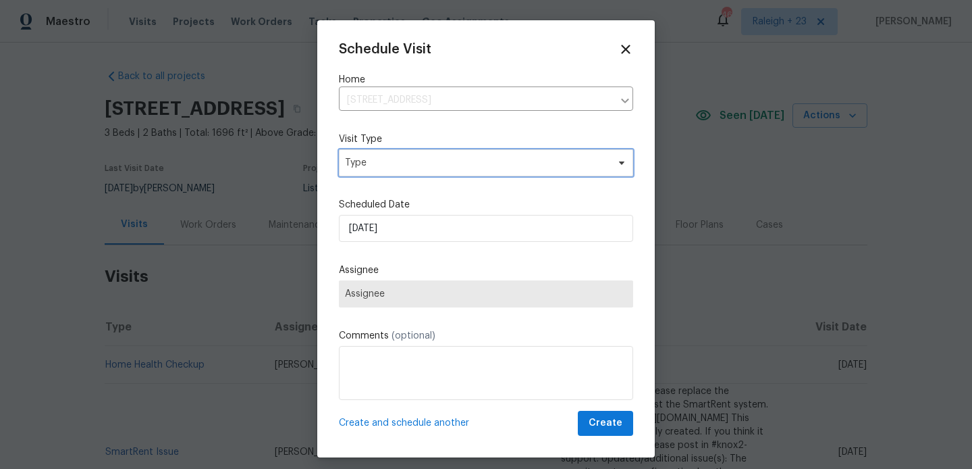
click at [381, 172] on span "Type" at bounding box center [486, 162] width 294 height 27
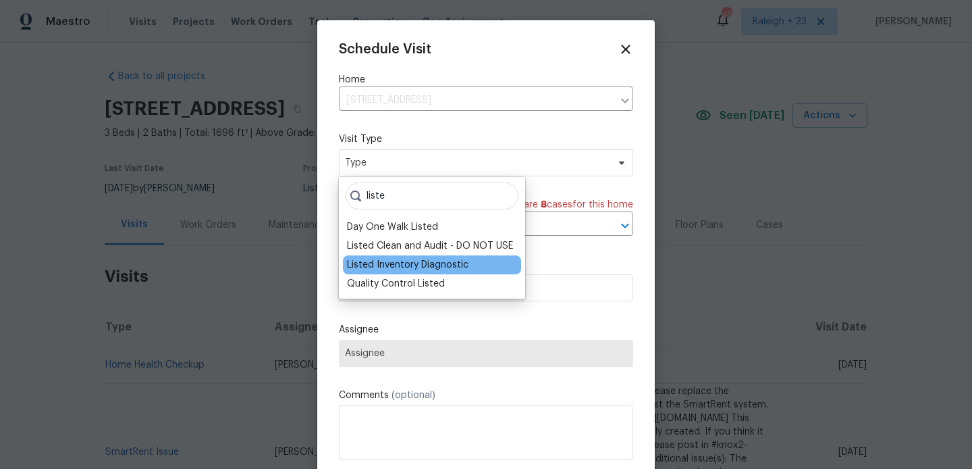
type input "liste"
click at [388, 257] on div "Listed Inventory Diagnostic" at bounding box center [432, 264] width 178 height 19
click at [390, 270] on div "Listed Inventory Diagnostic" at bounding box center [408, 265] width 122 height 14
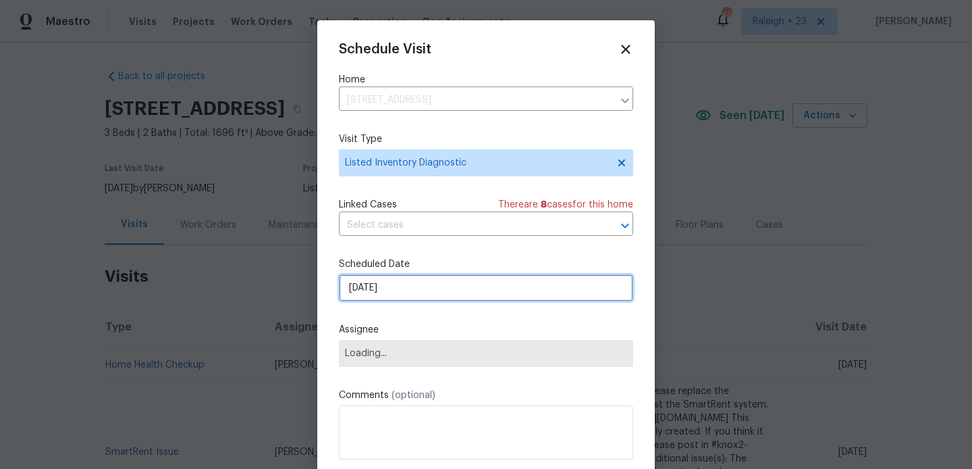
click at [394, 286] on input "[DATE]" at bounding box center [486, 287] width 294 height 27
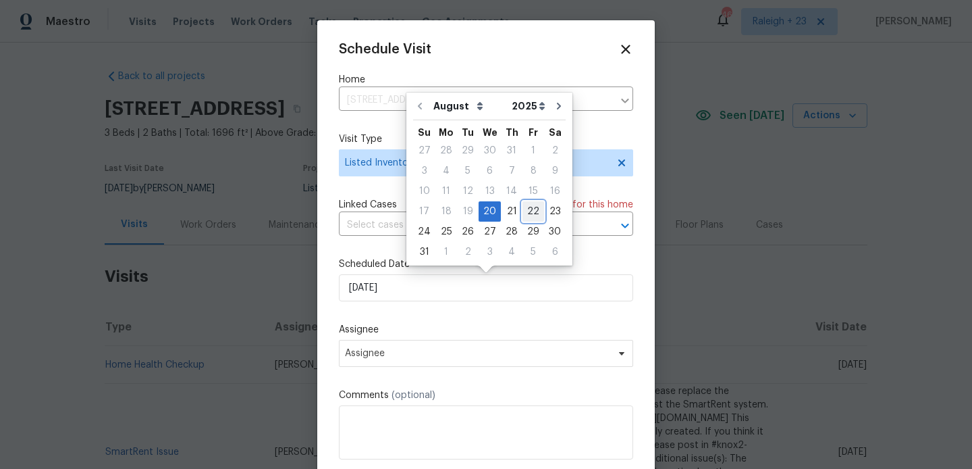
click at [531, 207] on div "22" at bounding box center [534, 211] width 22 height 19
type input "[DATE]"
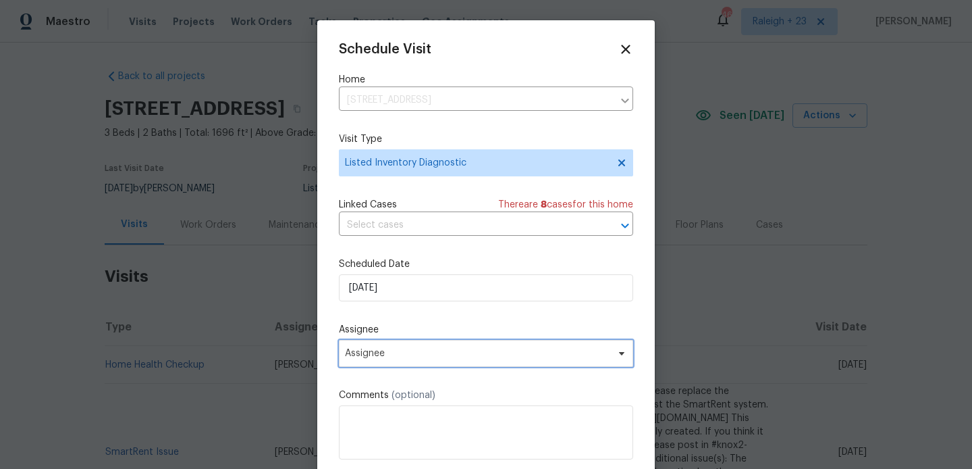
click at [455, 356] on span "Assignee" at bounding box center [477, 353] width 265 height 11
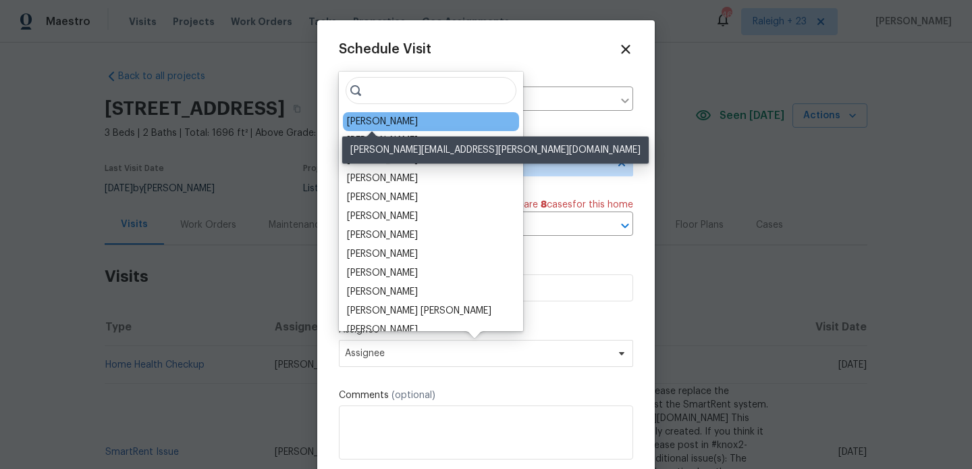
click at [386, 120] on div "[PERSON_NAME]" at bounding box center [382, 122] width 71 height 14
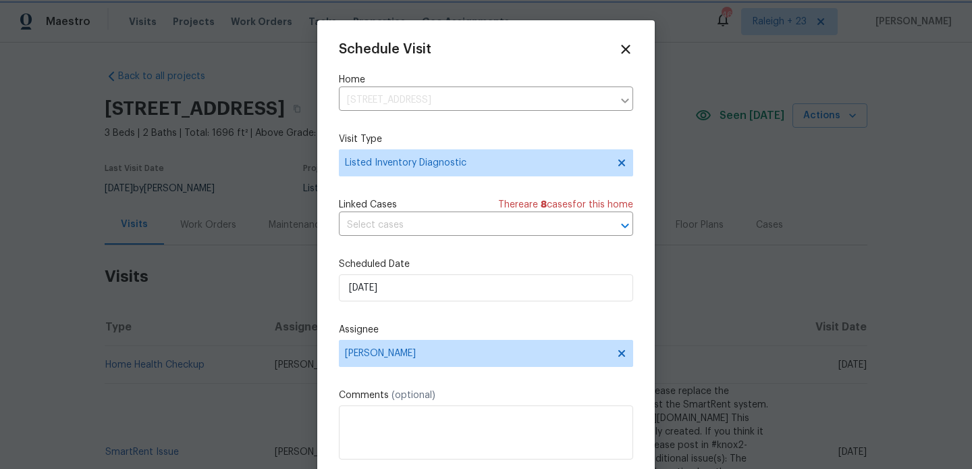
scroll to position [24, 0]
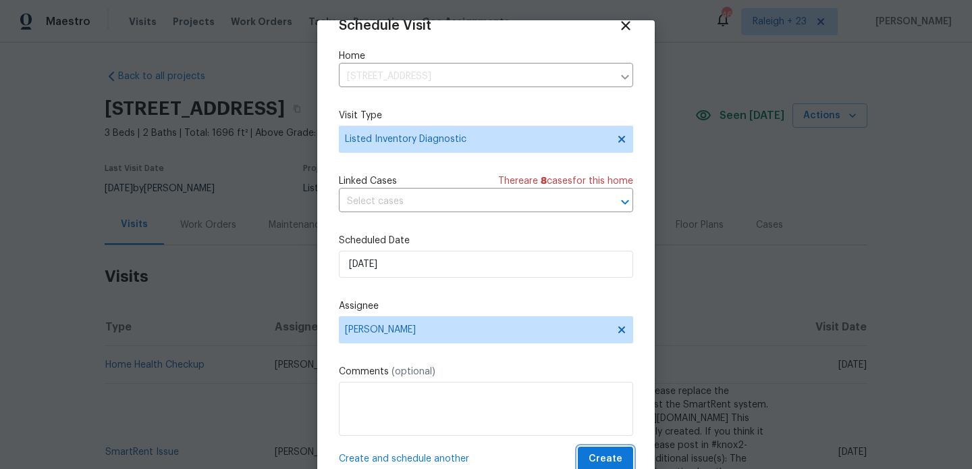
click at [611, 454] on span "Create" at bounding box center [606, 458] width 34 height 17
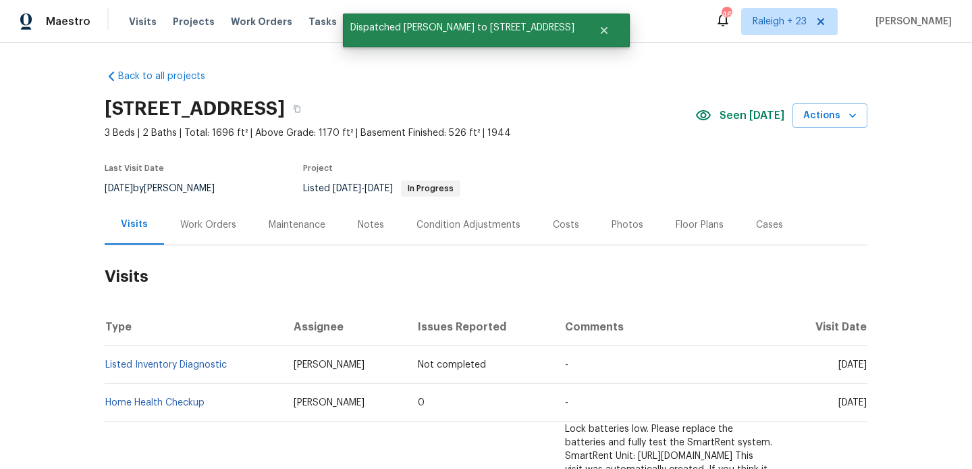
click at [237, 363] on td "Listed Inventory Diagnostic" at bounding box center [194, 365] width 178 height 38
copy link "Listed Inventory Diagnostic"
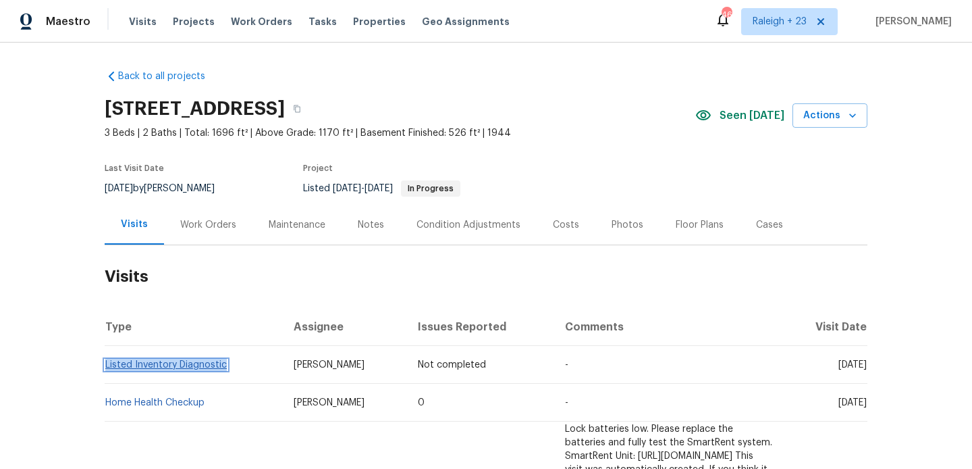
click at [211, 361] on link "Listed Inventory Diagnostic" at bounding box center [166, 364] width 122 height 9
